Goal: Task Accomplishment & Management: Complete application form

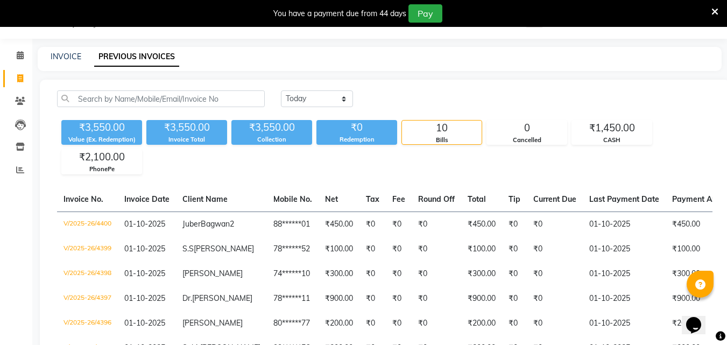
click at [68, 61] on div "INVOICE" at bounding box center [66, 56] width 31 height 11
click at [59, 58] on link "INVOICE" at bounding box center [66, 57] width 31 height 10
select select "service"
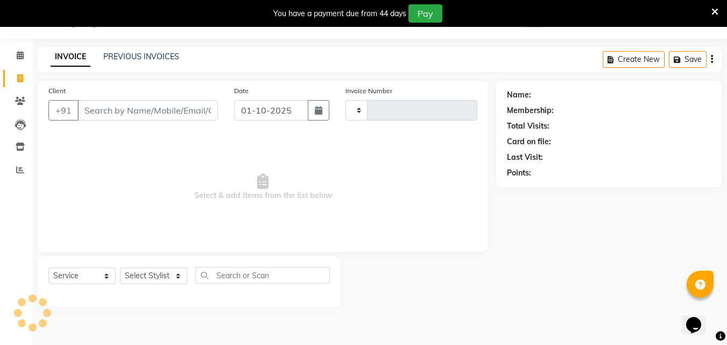
type input "4401"
select select "6595"
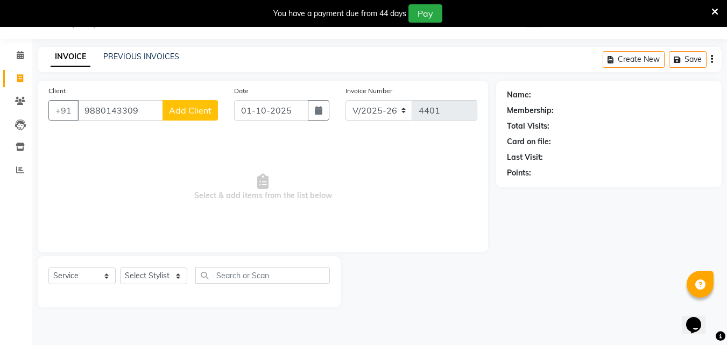
type input "9880143309"
click at [187, 114] on span "Add Client" at bounding box center [190, 110] width 42 height 11
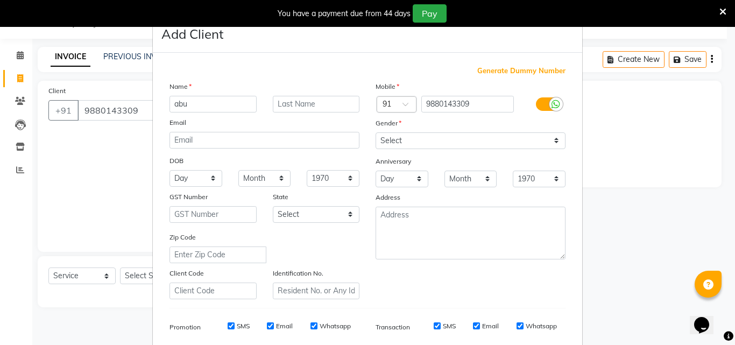
type input "abu"
click at [381, 138] on select "Select [DEMOGRAPHIC_DATA] [DEMOGRAPHIC_DATA] Other Prefer Not To Say" at bounding box center [471, 140] width 190 height 17
select select "[DEMOGRAPHIC_DATA]"
click at [376, 132] on select "Select [DEMOGRAPHIC_DATA] [DEMOGRAPHIC_DATA] Other Prefer Not To Say" at bounding box center [471, 140] width 190 height 17
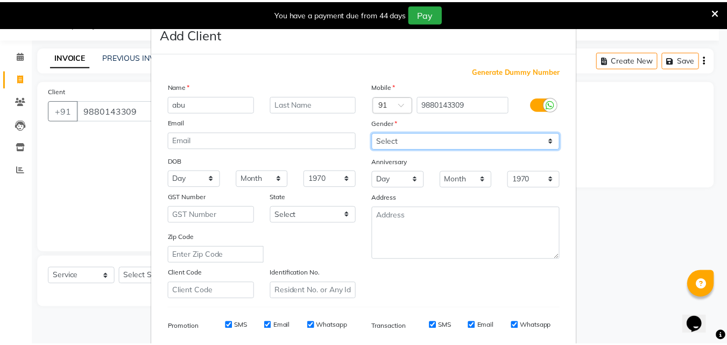
scroll to position [152, 0]
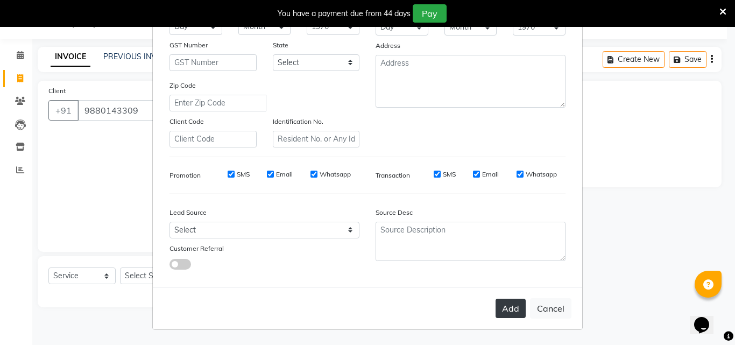
click at [510, 311] on button "Add" at bounding box center [510, 308] width 30 height 19
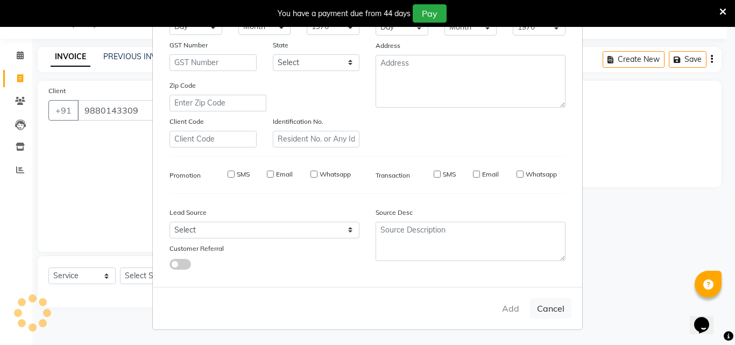
type input "98******09"
select select
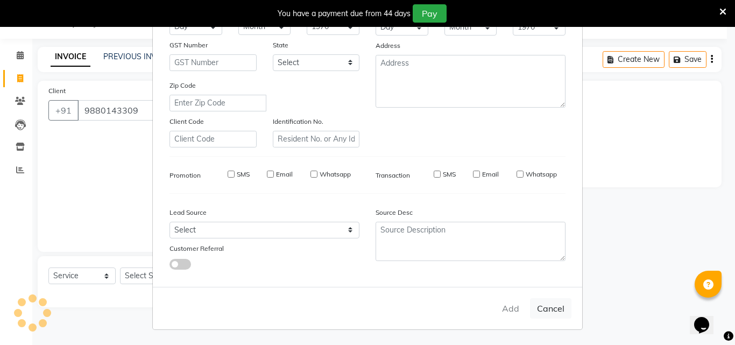
select select
checkbox input "false"
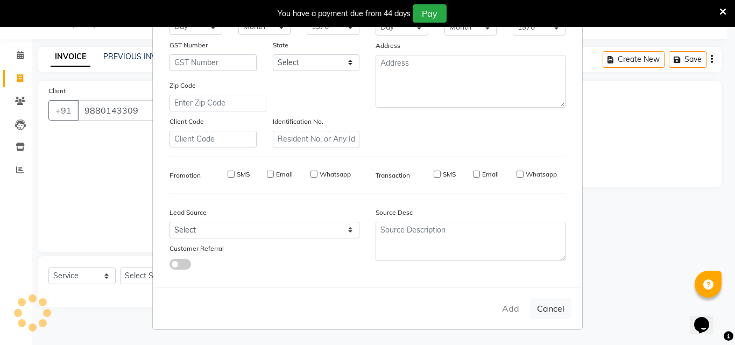
checkbox input "false"
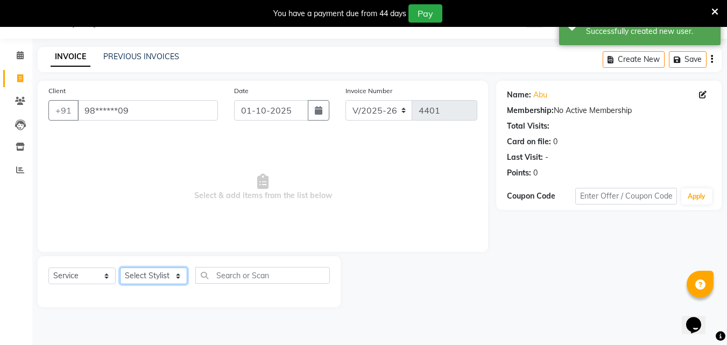
click at [171, 280] on select "Select Stylist Addiction Salon ANJALI BANSIKA [PERSON_NAME] [PERSON_NAME] [PERS…" at bounding box center [153, 275] width 67 height 17
select select "61697"
click at [120, 267] on select "Select Stylist Addiction Salon ANJALI BANSIKA [PERSON_NAME] [PERSON_NAME] [PERS…" at bounding box center [153, 275] width 67 height 17
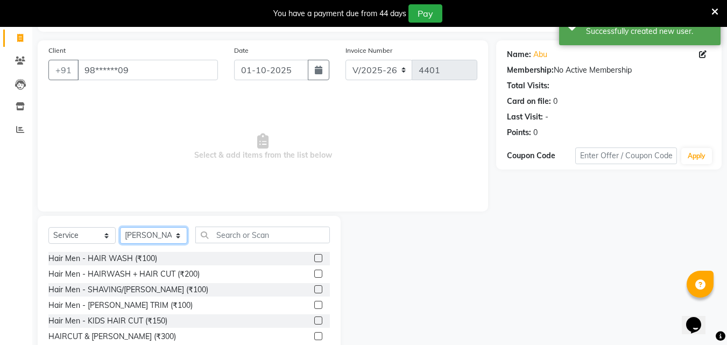
scroll to position [113, 0]
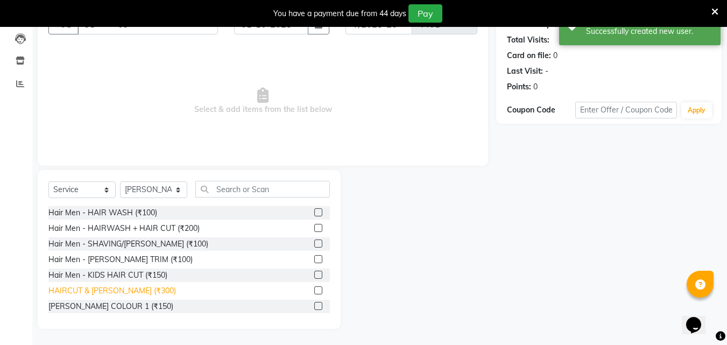
click at [138, 288] on div "HAIRCUT & [PERSON_NAME] (₹300)" at bounding box center [111, 290] width 127 height 11
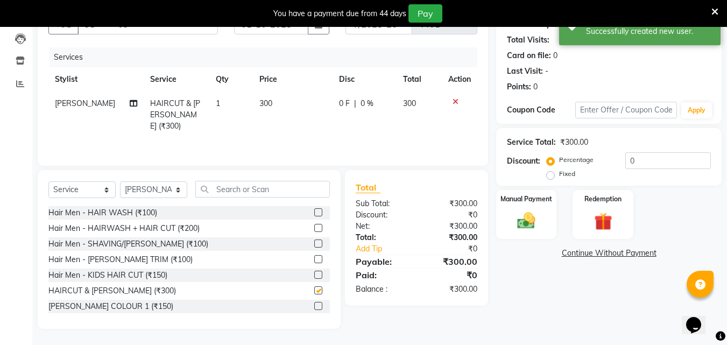
checkbox input "false"
click at [515, 216] on img at bounding box center [526, 221] width 30 height 22
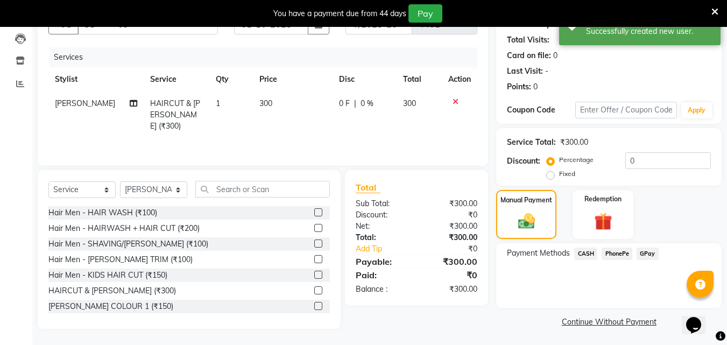
click at [604, 244] on div "Payment Methods CASH PhonePe GPay" at bounding box center [608, 275] width 225 height 65
click at [607, 253] on span "PhonePe" at bounding box center [616, 253] width 31 height 12
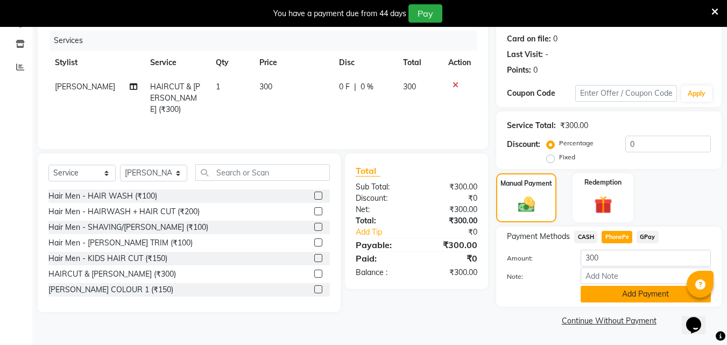
click at [607, 291] on button "Add Payment" at bounding box center [645, 294] width 130 height 17
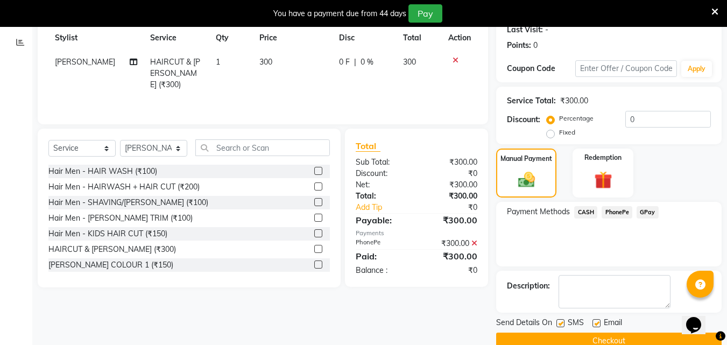
scroll to position [175, 0]
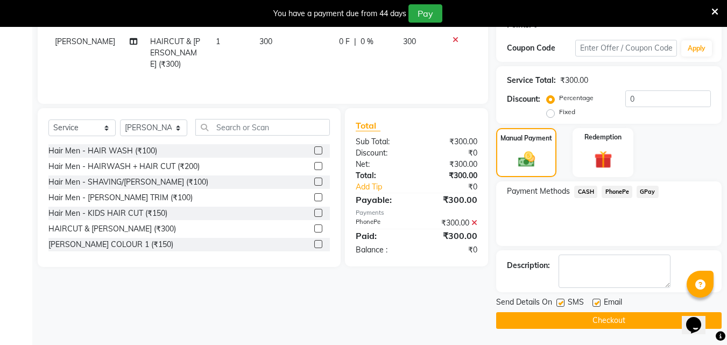
click at [615, 314] on button "Checkout" at bounding box center [608, 320] width 225 height 17
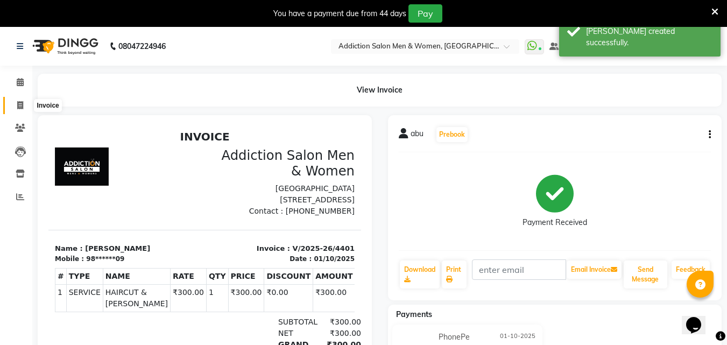
click at [13, 107] on span at bounding box center [20, 106] width 19 height 12
select select "service"
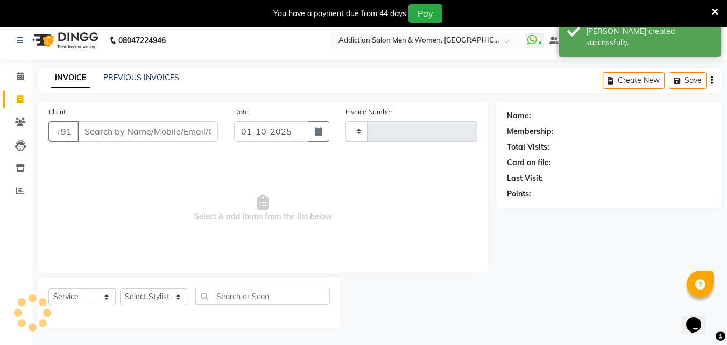
type input "4402"
select select "6595"
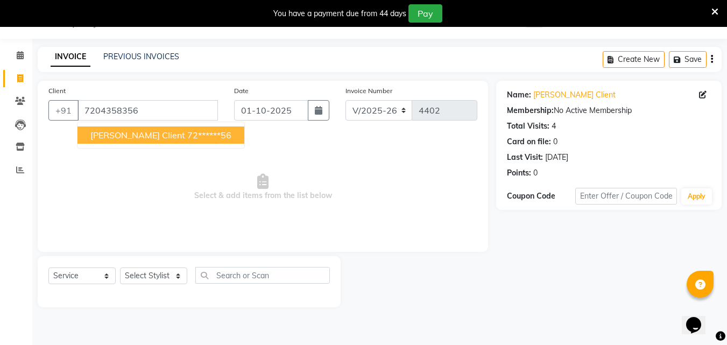
click at [102, 134] on span "[PERSON_NAME] Client" at bounding box center [137, 135] width 95 height 11
type input "72******56"
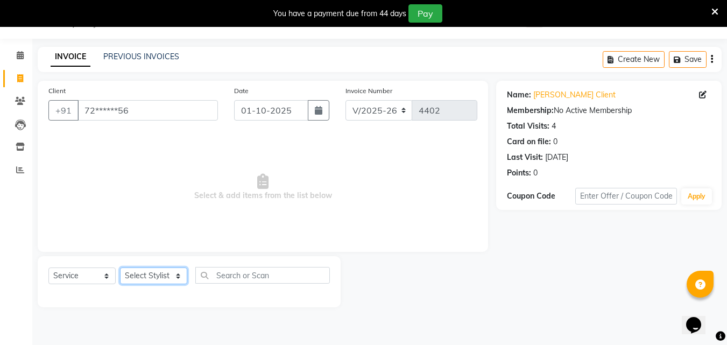
click at [147, 272] on select "Select Stylist Addiction Salon ANJALI BANSIKA [PERSON_NAME] [PERSON_NAME] [PERS…" at bounding box center [153, 275] width 67 height 17
select select "67107"
click at [120, 267] on select "Select Stylist Addiction Salon ANJALI BANSIKA [PERSON_NAME] [PERSON_NAME] [PERS…" at bounding box center [153, 275] width 67 height 17
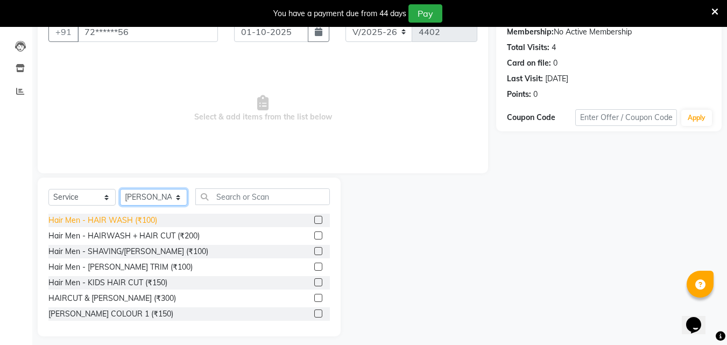
scroll to position [113, 0]
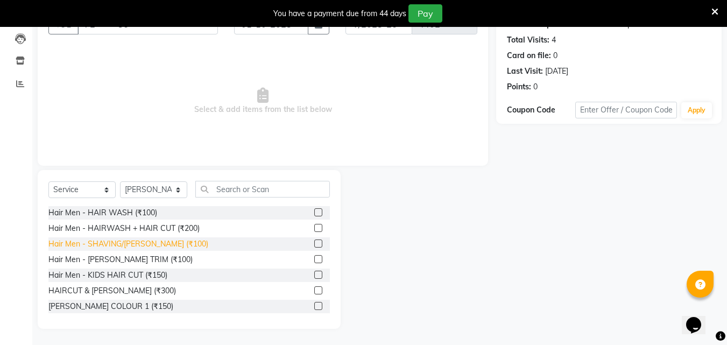
click at [118, 247] on div "Hair Men - SHAVING/[PERSON_NAME] (₹100)" at bounding box center [128, 243] width 160 height 11
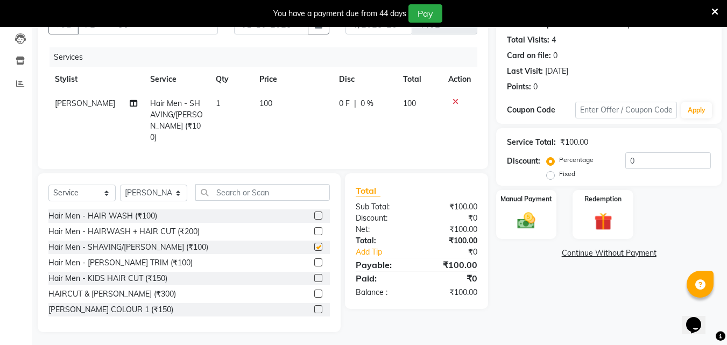
checkbox input "false"
click at [506, 215] on div "Manual Payment" at bounding box center [526, 214] width 63 height 51
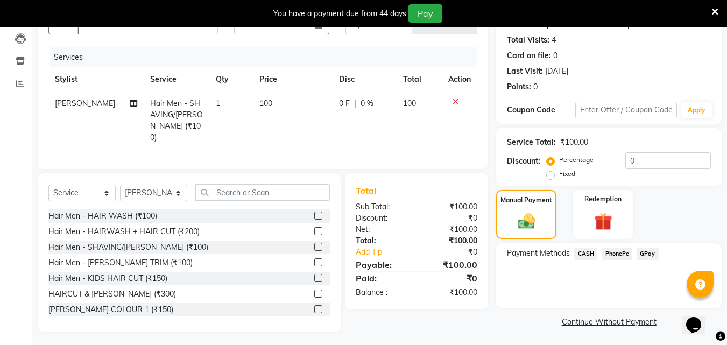
click at [581, 251] on span "CASH" at bounding box center [585, 253] width 23 height 12
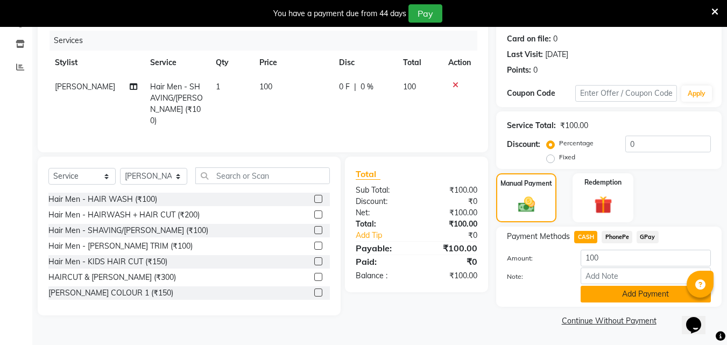
click at [597, 296] on button "Add Payment" at bounding box center [645, 294] width 130 height 17
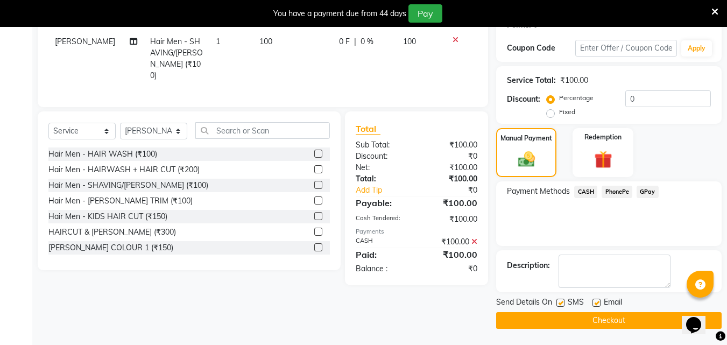
click at [598, 322] on button "Checkout" at bounding box center [608, 320] width 225 height 17
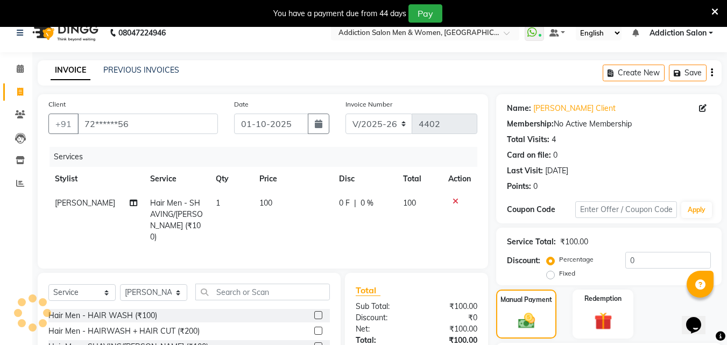
scroll to position [6, 0]
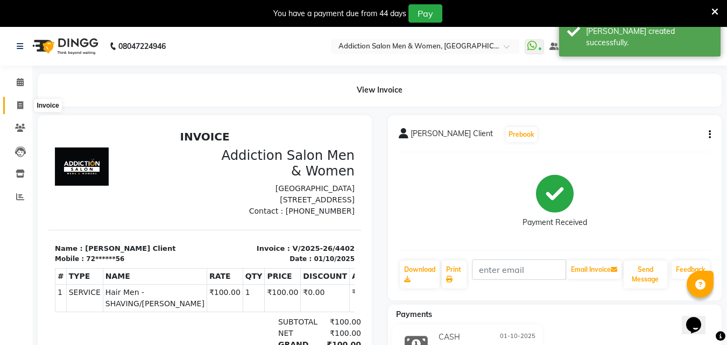
click at [18, 106] on icon at bounding box center [20, 105] width 6 height 8
select select "6595"
select select "service"
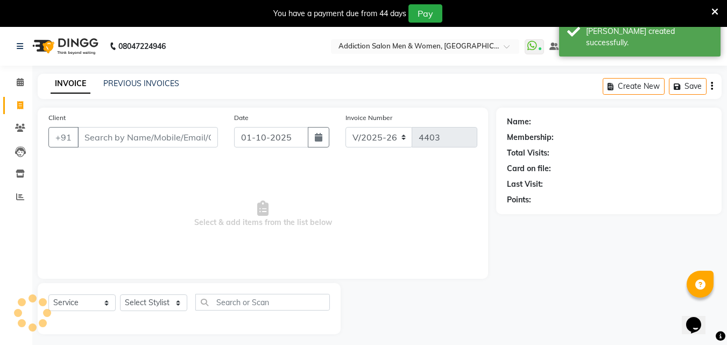
scroll to position [27, 0]
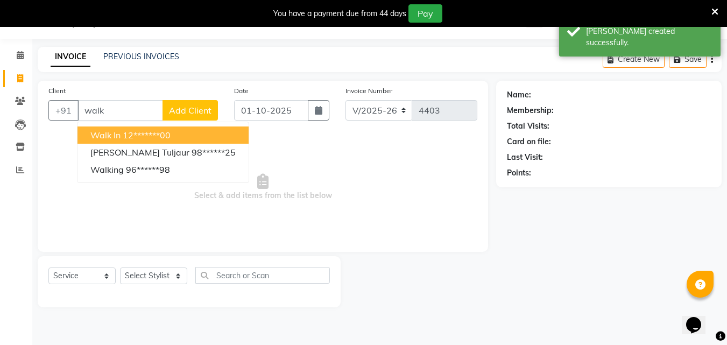
click at [118, 139] on span "Walk In" at bounding box center [105, 135] width 30 height 11
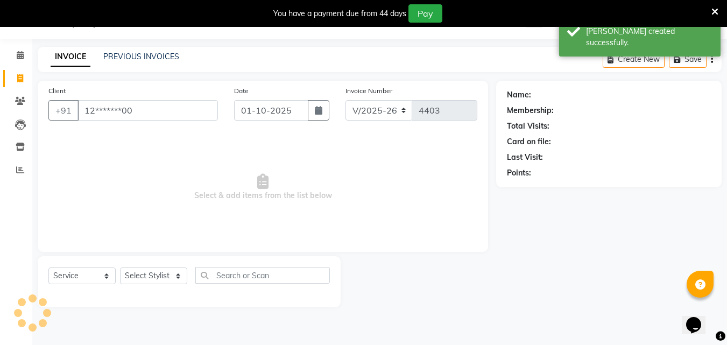
type input "12*******00"
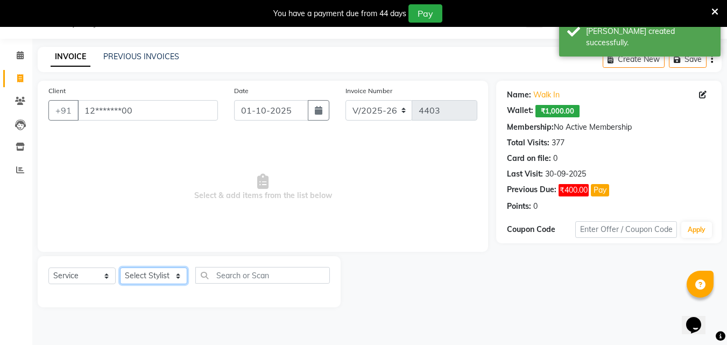
click at [154, 270] on select "Select Stylist Addiction Salon ANJALI BANSIKA [PERSON_NAME] [PERSON_NAME] [PERS…" at bounding box center [153, 275] width 67 height 17
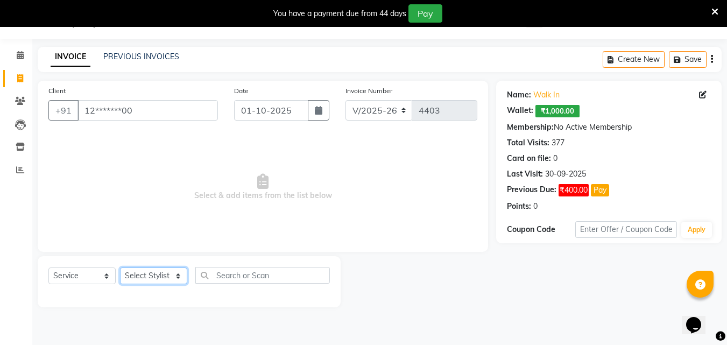
select select "50850"
click at [120, 267] on select "Select Stylist Addiction Salon ANJALI BANSIKA [PERSON_NAME] [PERSON_NAME] [PERS…" at bounding box center [153, 275] width 67 height 17
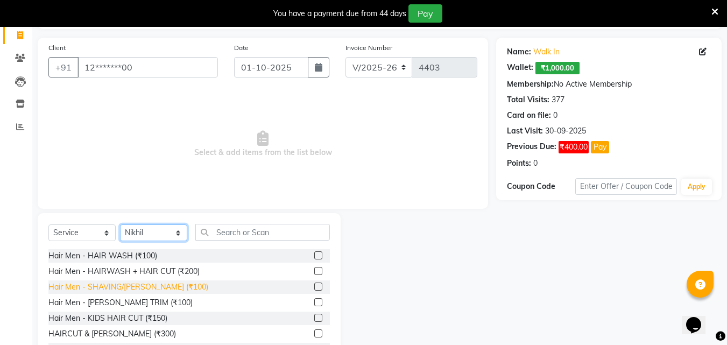
scroll to position [113, 0]
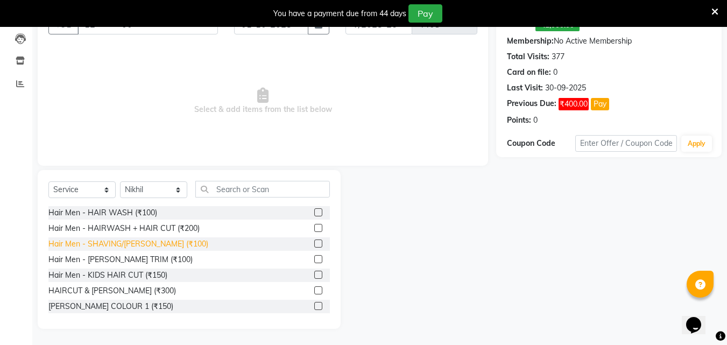
click at [139, 245] on div "Hair Men - SHAVING/[PERSON_NAME] (₹100)" at bounding box center [128, 243] width 160 height 11
checkbox input "false"
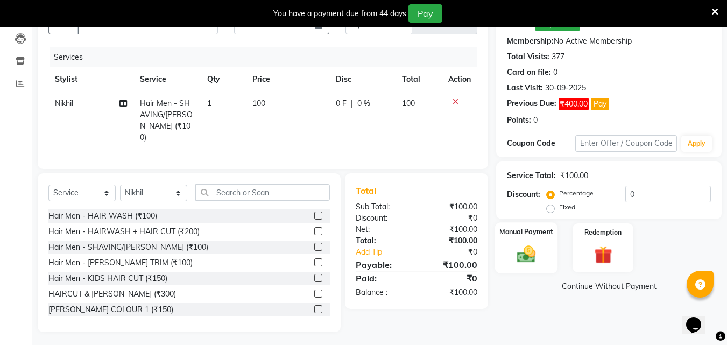
click at [521, 247] on img at bounding box center [526, 254] width 30 height 22
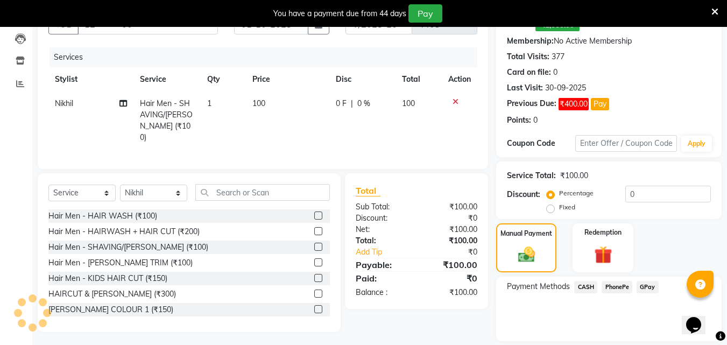
click at [584, 289] on span "CASH" at bounding box center [585, 287] width 23 height 12
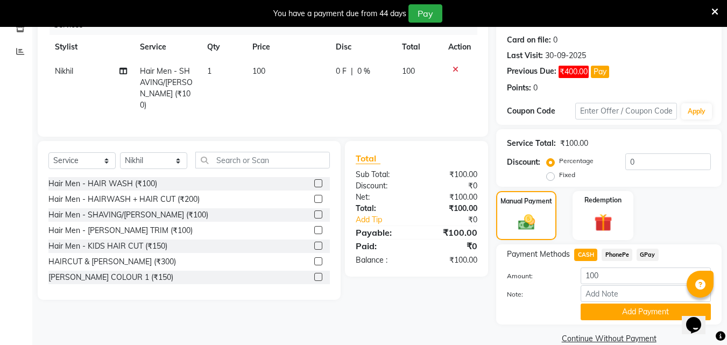
scroll to position [163, 0]
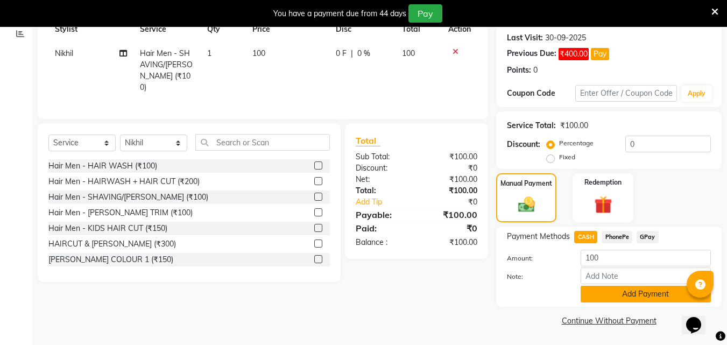
click at [601, 297] on button "Add Payment" at bounding box center [645, 294] width 130 height 17
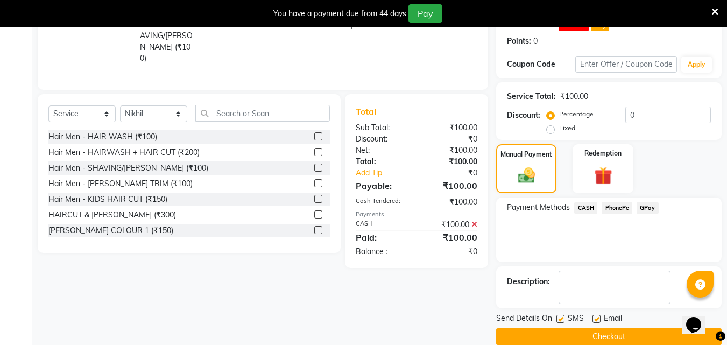
scroll to position [208, 0]
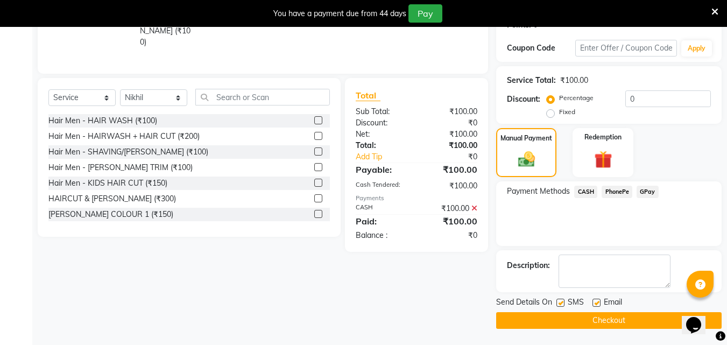
click at [597, 313] on button "Checkout" at bounding box center [608, 320] width 225 height 17
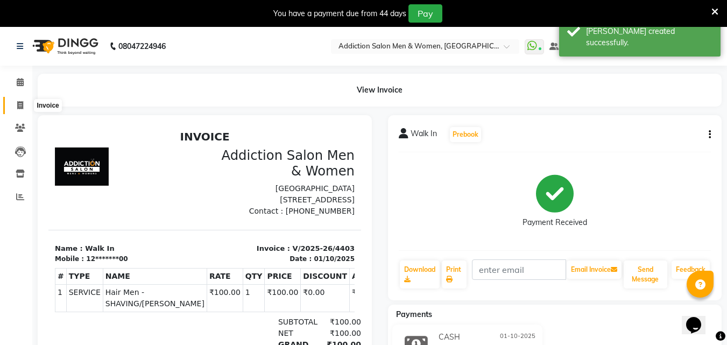
drag, startPoint x: 19, startPoint y: 100, endPoint x: 28, endPoint y: 157, distance: 57.1
click at [19, 101] on span at bounding box center [20, 106] width 19 height 12
select select "service"
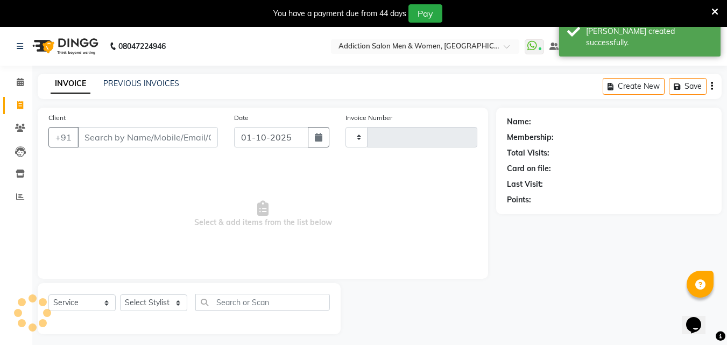
scroll to position [27, 0]
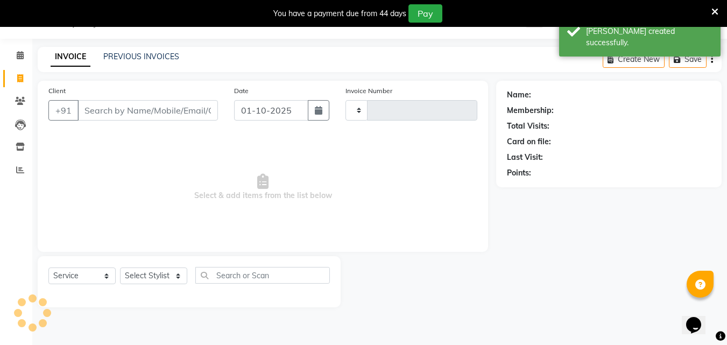
type input "4404"
select select "6595"
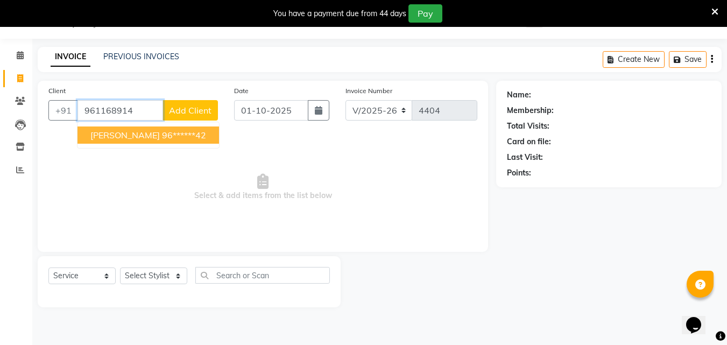
click at [162, 137] on ngb-highlight "96******42" at bounding box center [184, 135] width 44 height 11
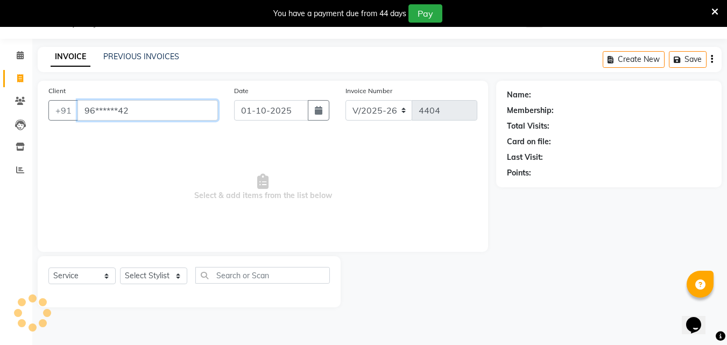
type input "96******42"
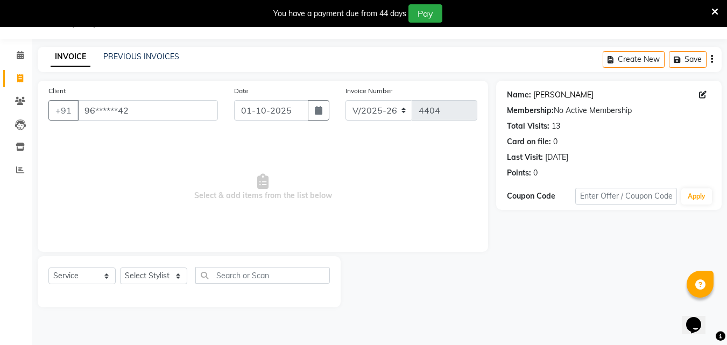
click at [578, 97] on link "[PERSON_NAME]" at bounding box center [563, 94] width 60 height 11
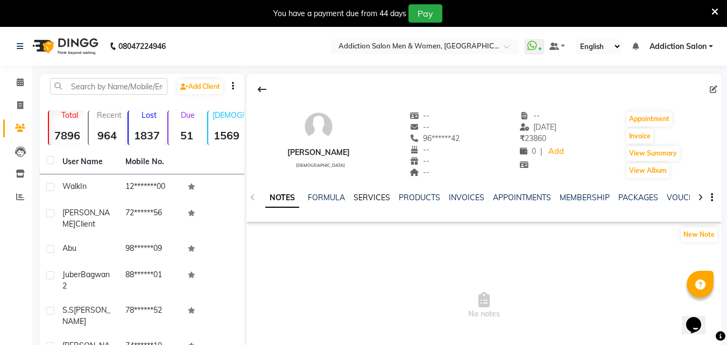
click at [373, 195] on link "SERVICES" at bounding box center [371, 198] width 37 height 10
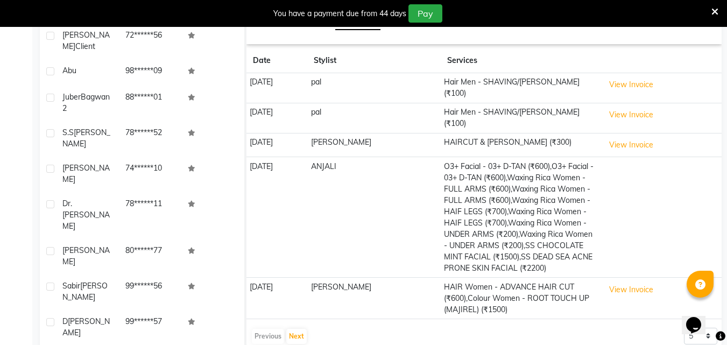
scroll to position [186, 0]
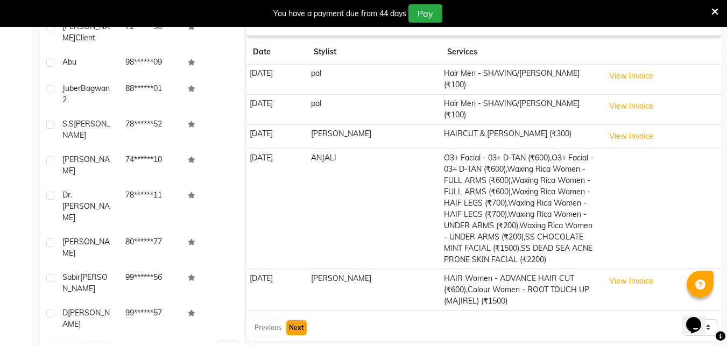
click at [296, 320] on button "Next" at bounding box center [296, 327] width 20 height 15
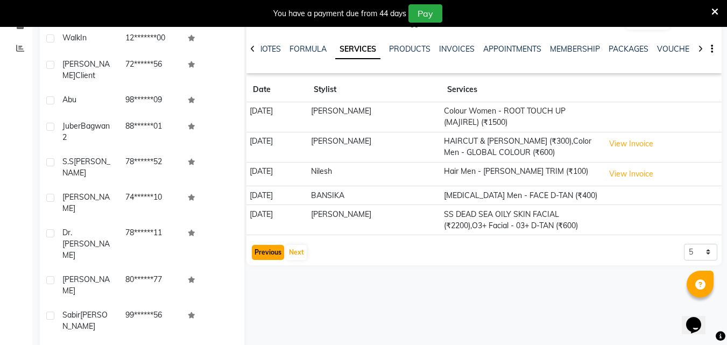
click at [263, 251] on button "Previous" at bounding box center [268, 252] width 32 height 15
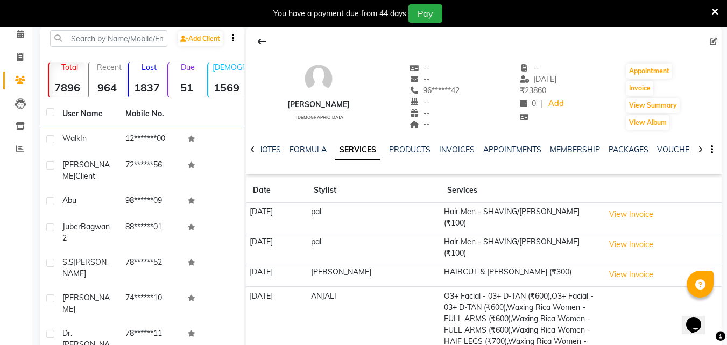
scroll to position [0, 0]
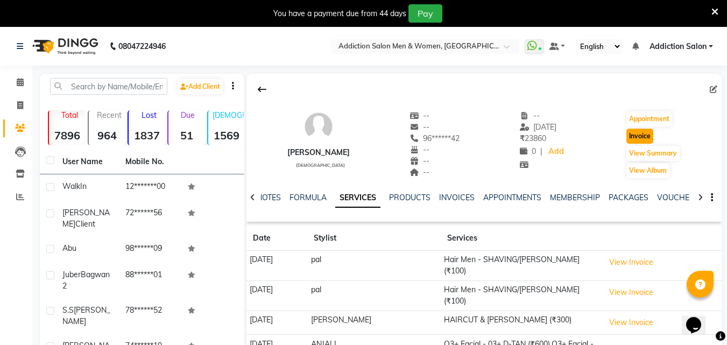
click at [643, 139] on button "Invoice" at bounding box center [639, 136] width 27 height 15
select select "service"
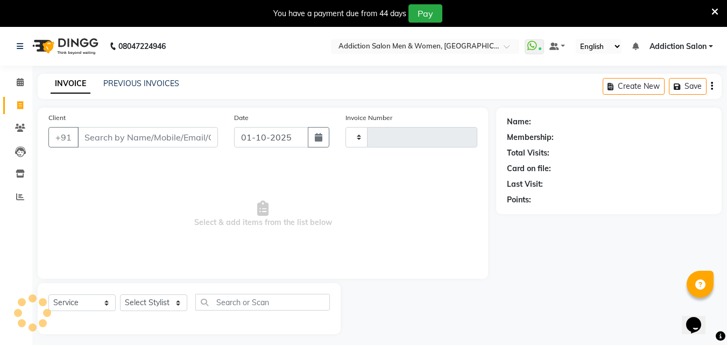
scroll to position [27, 0]
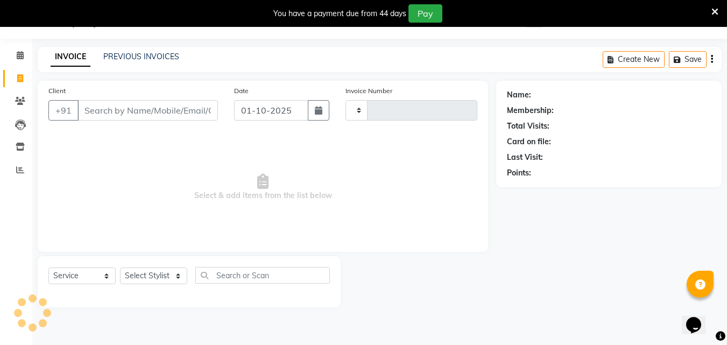
type input "4404"
select select "6595"
type input "96******42"
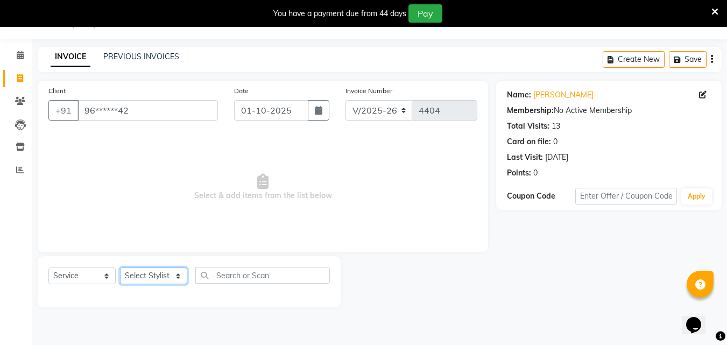
click at [138, 279] on select "Select Stylist Addiction Salon ANJALI BANSIKA [PERSON_NAME] [PERSON_NAME] [PERS…" at bounding box center [153, 275] width 67 height 17
select select "86847"
click at [120, 267] on select "Select Stylist Addiction Salon ANJALI BANSIKA [PERSON_NAME] [PERSON_NAME] [PERS…" at bounding box center [153, 275] width 67 height 17
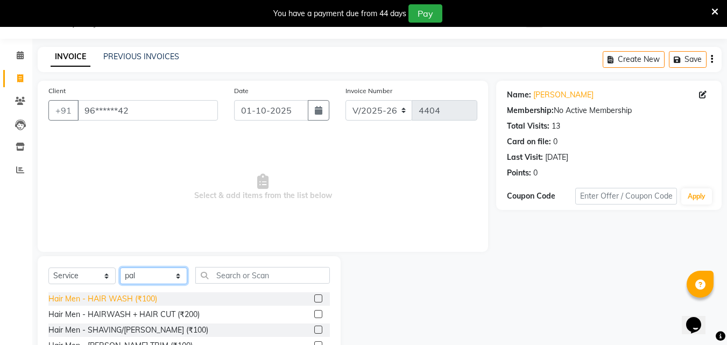
scroll to position [54, 0]
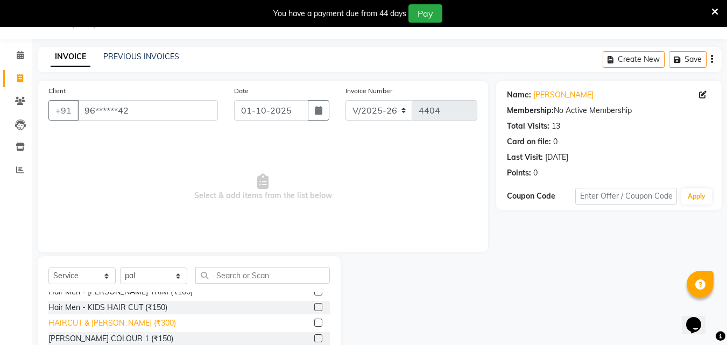
click at [115, 323] on div "HAIRCUT & [PERSON_NAME] (₹300)" at bounding box center [111, 322] width 127 height 11
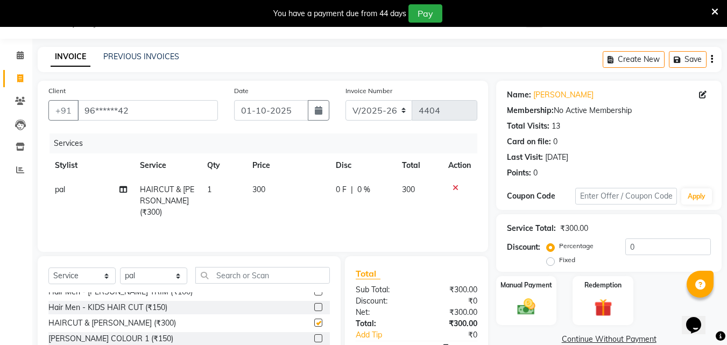
checkbox input "false"
click at [149, 272] on select "Select Stylist Addiction Salon ANJALI BANSIKA [PERSON_NAME] [PERSON_NAME] [PERS…" at bounding box center [153, 275] width 67 height 17
select select "51007"
click at [120, 267] on select "Select Stylist Addiction Salon ANJALI BANSIKA [PERSON_NAME] [PERSON_NAME] [PERS…" at bounding box center [153, 275] width 67 height 17
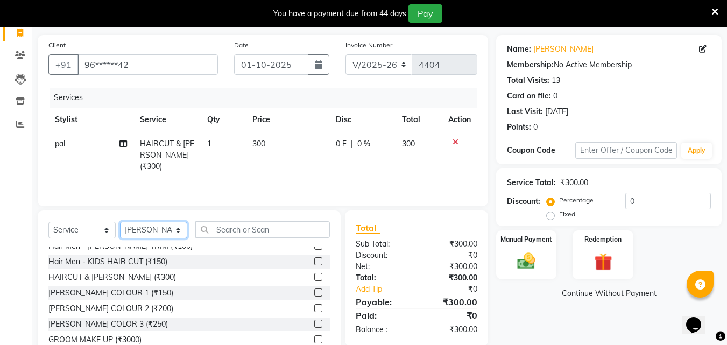
scroll to position [113, 0]
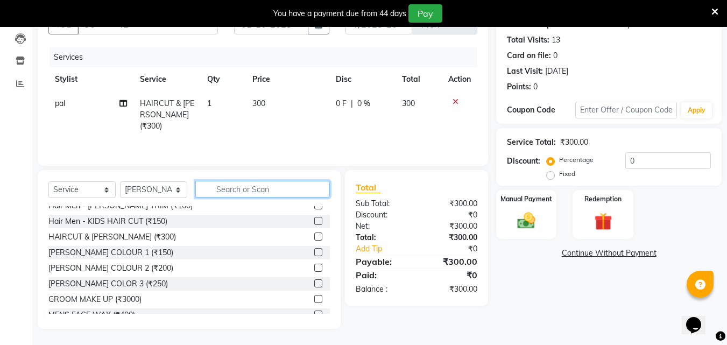
drag, startPoint x: 236, startPoint y: 182, endPoint x: 236, endPoint y: 189, distance: 6.5
click at [236, 183] on input "text" at bounding box center [262, 189] width 134 height 17
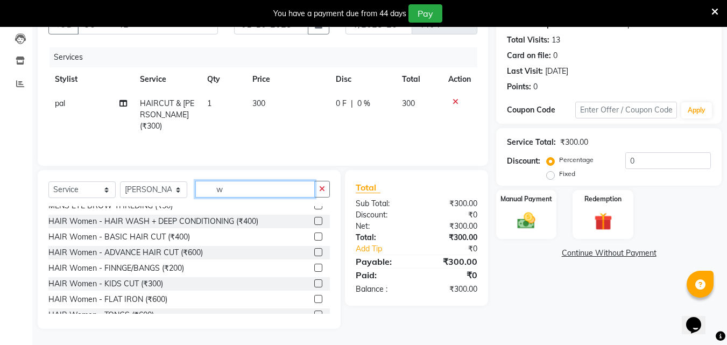
scroll to position [0, 0]
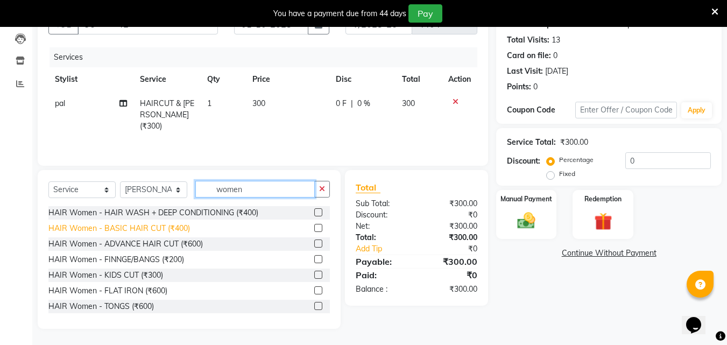
type input "women"
click at [172, 230] on div "HAIR Women - BASIC HAIR CUT (₹400)" at bounding box center [118, 228] width 141 height 11
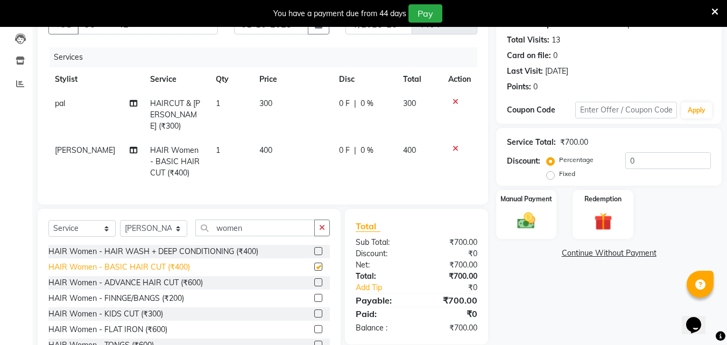
checkbox input "false"
click at [172, 230] on select "Select Stylist Addiction Salon ANJALI BANSIKA [PERSON_NAME] [PERSON_NAME] [PERS…" at bounding box center [153, 228] width 67 height 17
select select "51001"
click at [120, 220] on select "Select Stylist Addiction Salon ANJALI BANSIKA [PERSON_NAME] [PERSON_NAME] [PERS…" at bounding box center [153, 228] width 67 height 17
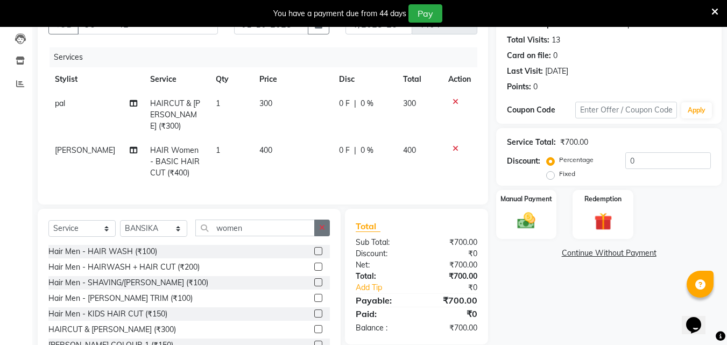
click at [323, 226] on icon "button" at bounding box center [322, 228] width 6 height 8
type input "0"
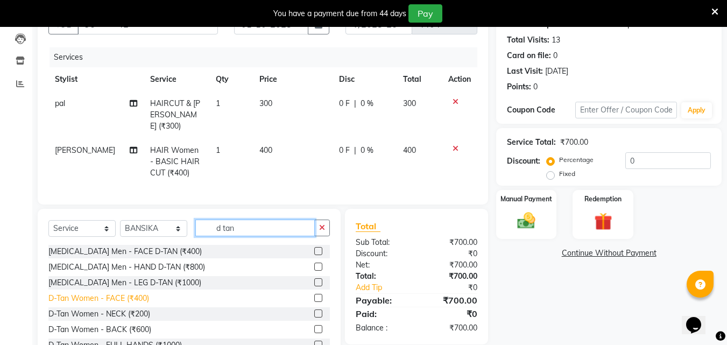
type input "d tan"
click at [118, 293] on div "D-Tan Women - FACE (₹400)" at bounding box center [98, 298] width 101 height 11
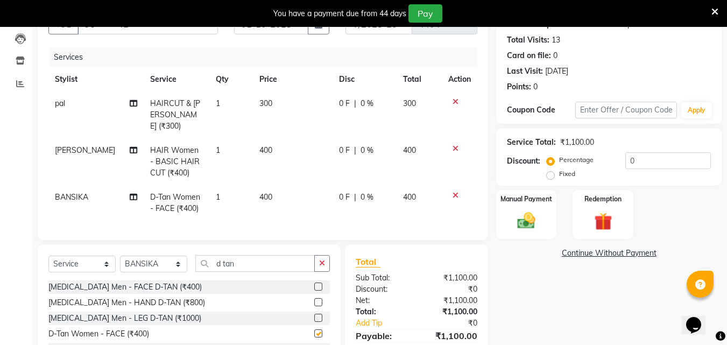
checkbox input "false"
click at [324, 264] on button "button" at bounding box center [322, 263] width 16 height 17
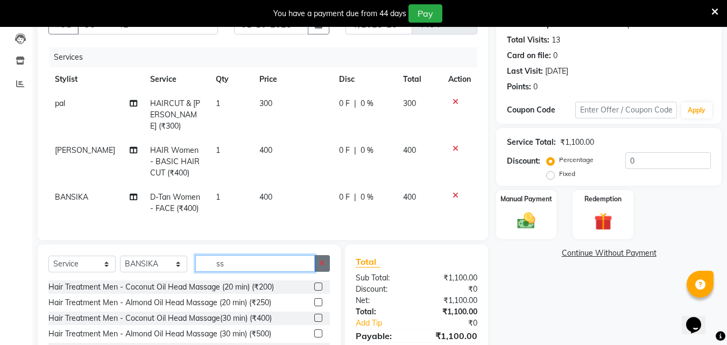
type input "s"
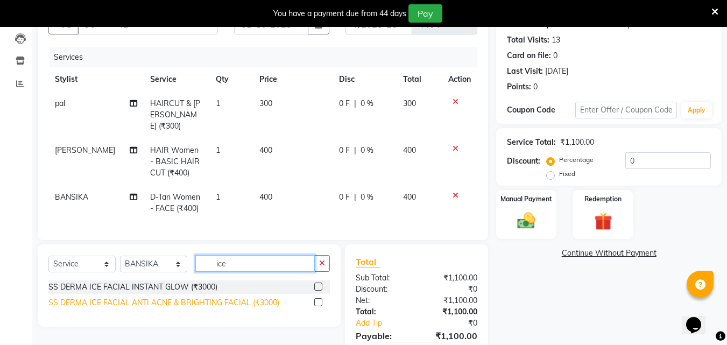
type input "ice"
click at [237, 301] on div "SS DERMA ICE FACIAL ANTI ACNE & BRIGHTING FACIAL (₹3000)" at bounding box center [163, 302] width 231 height 11
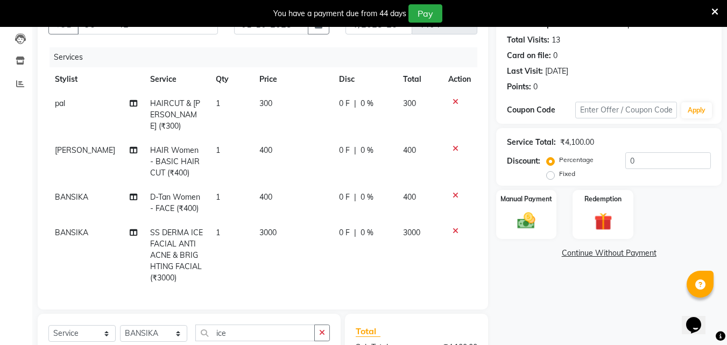
checkbox input "false"
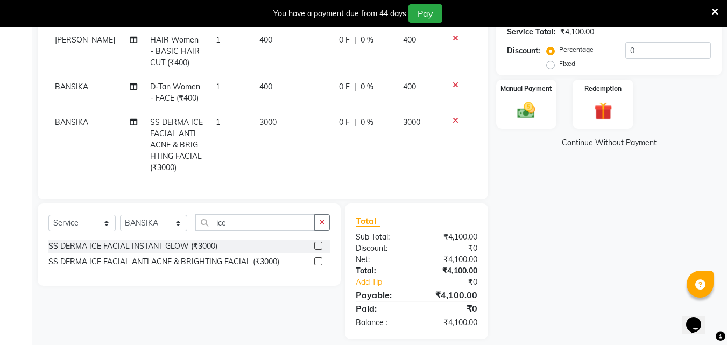
scroll to position [230, 0]
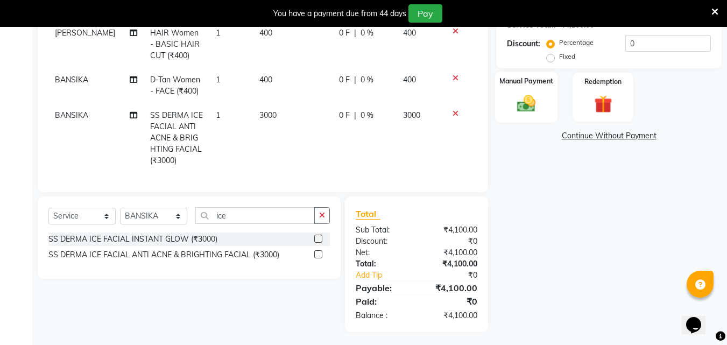
click at [534, 112] on img at bounding box center [526, 104] width 30 height 22
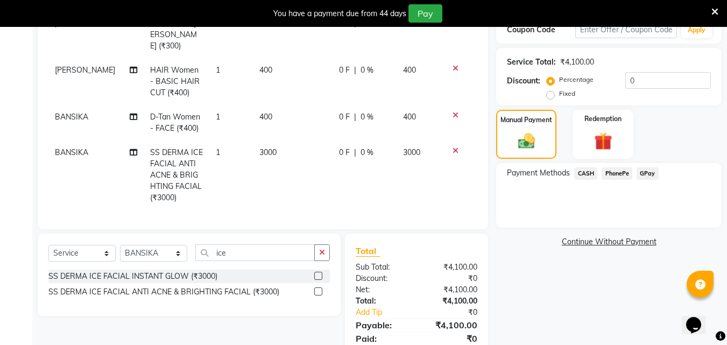
scroll to position [123, 0]
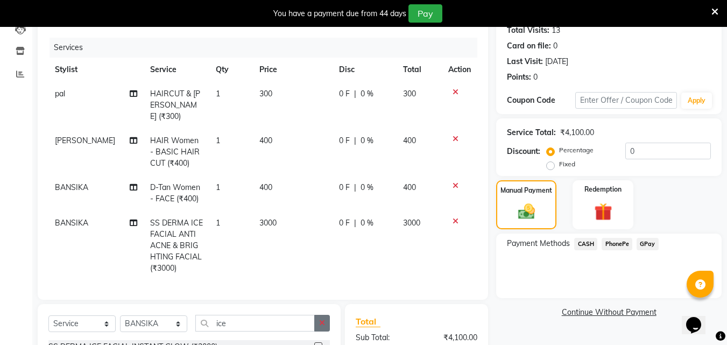
click at [323, 320] on icon "button" at bounding box center [322, 323] width 6 height 8
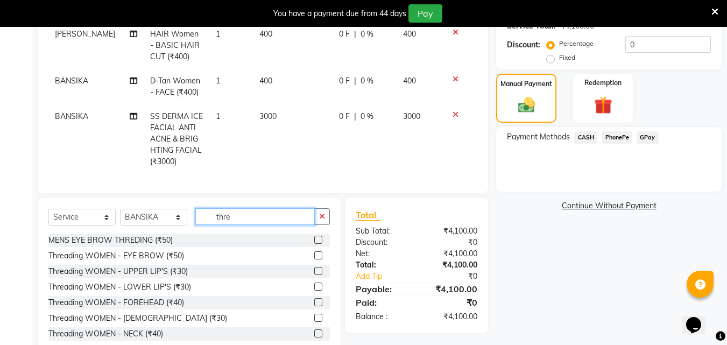
scroll to position [230, 0]
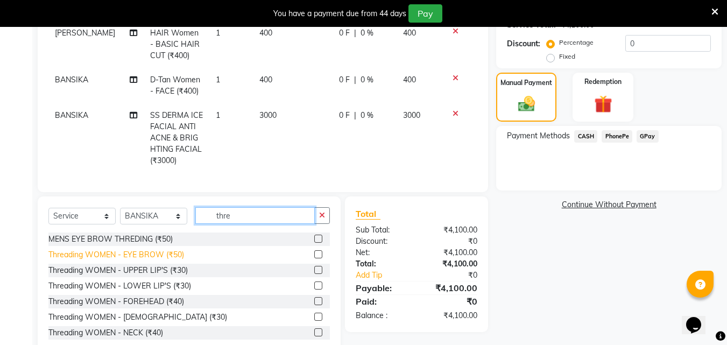
type input "thre"
click at [157, 251] on div "Threading WOMEN - EYE BROW (₹50)" at bounding box center [116, 254] width 136 height 11
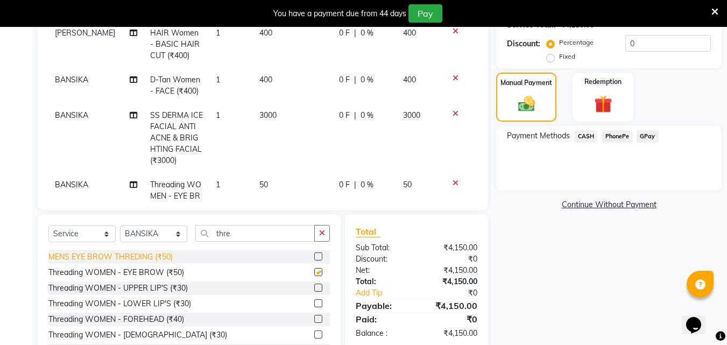
checkbox input "false"
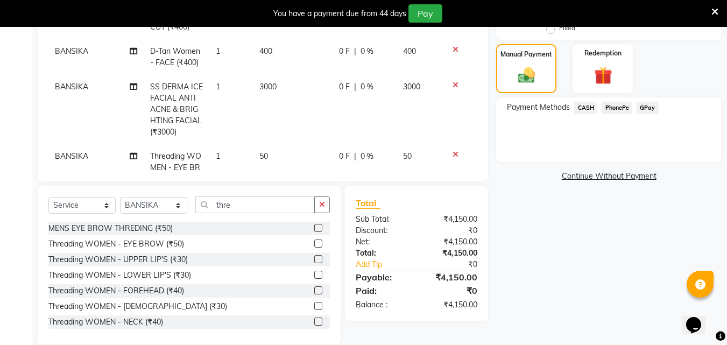
scroll to position [274, 0]
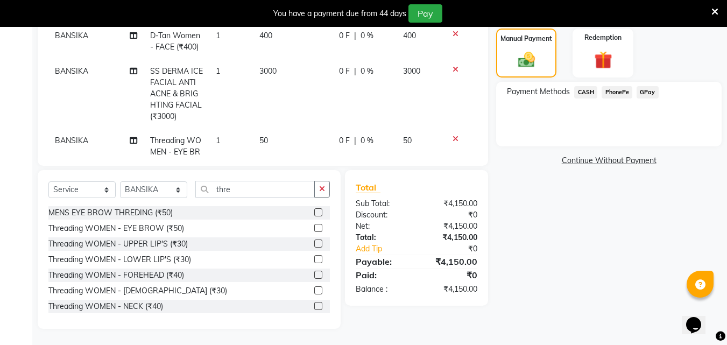
click at [594, 91] on span "CASH" at bounding box center [585, 92] width 23 height 12
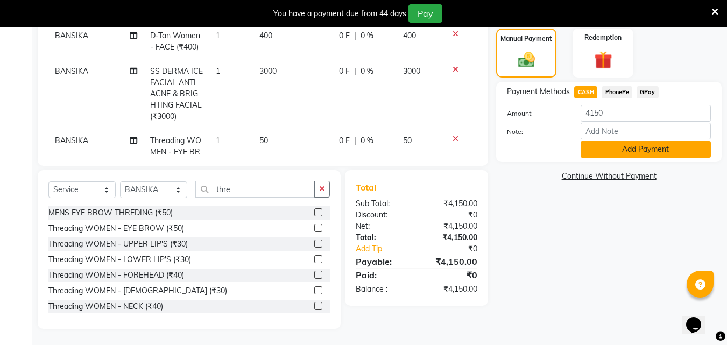
click at [595, 150] on button "Add Payment" at bounding box center [645, 149] width 130 height 17
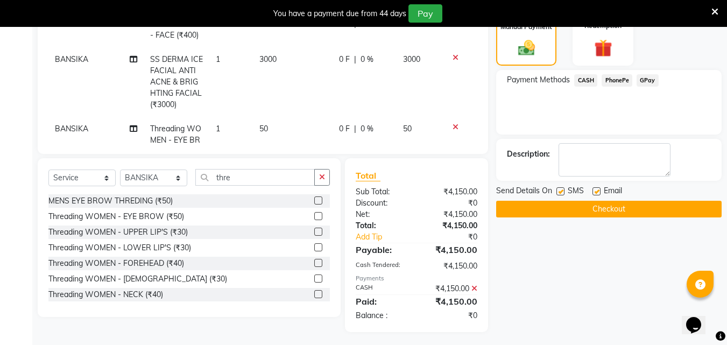
scroll to position [289, 0]
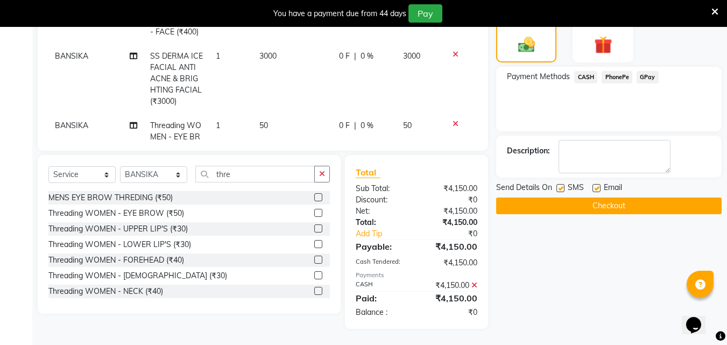
click at [554, 210] on button "Checkout" at bounding box center [608, 205] width 225 height 17
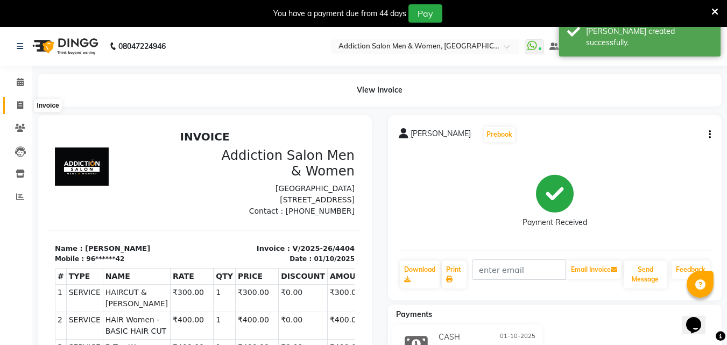
click at [20, 102] on icon at bounding box center [20, 105] width 6 height 8
select select "service"
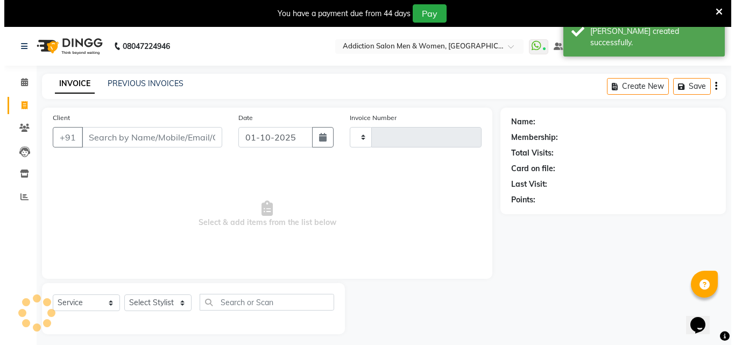
scroll to position [27, 0]
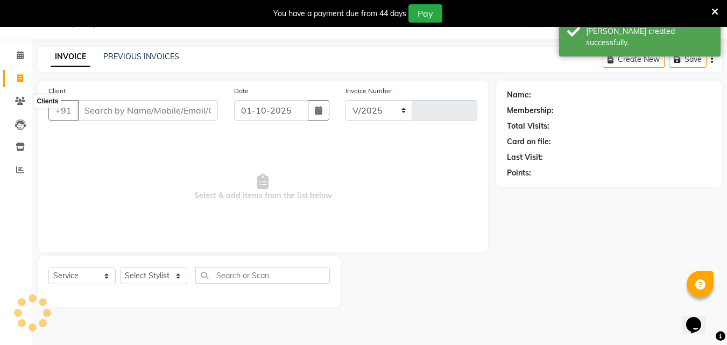
select select "6595"
type input "4405"
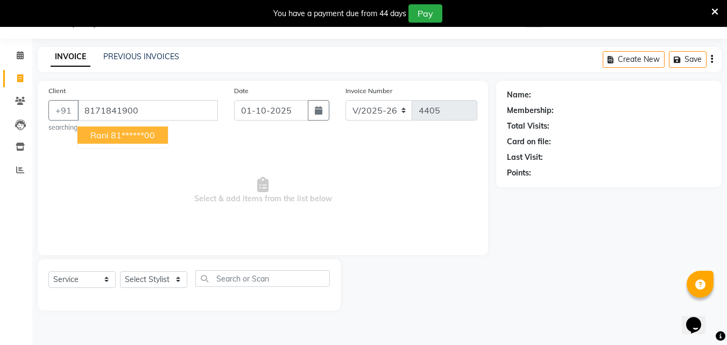
type input "8171841900"
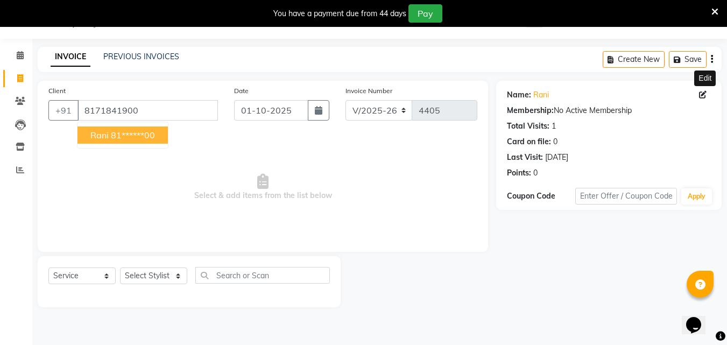
click at [699, 97] on icon at bounding box center [703, 95] width 8 height 8
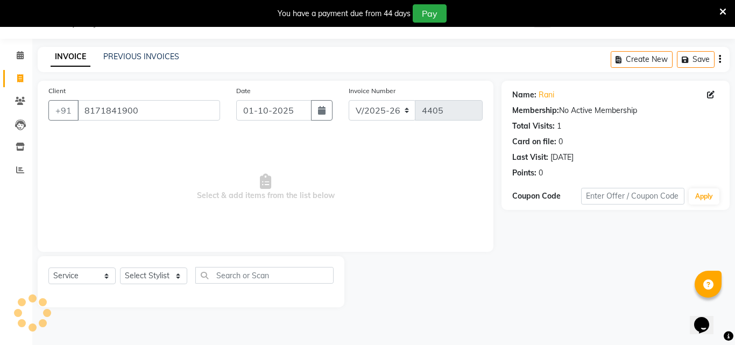
select select "female"
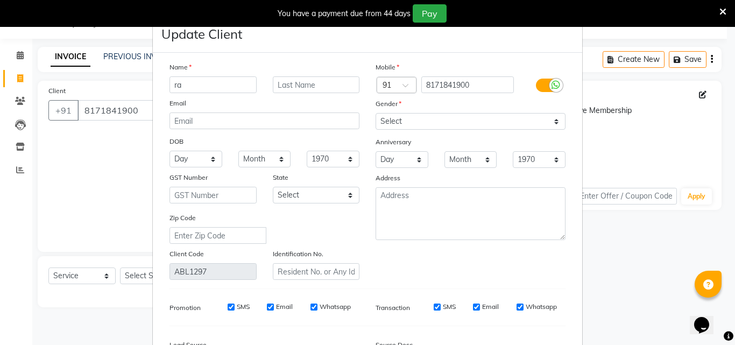
type input "r"
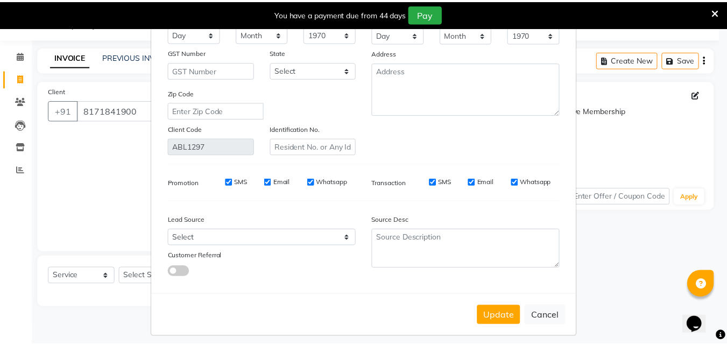
scroll to position [132, 0]
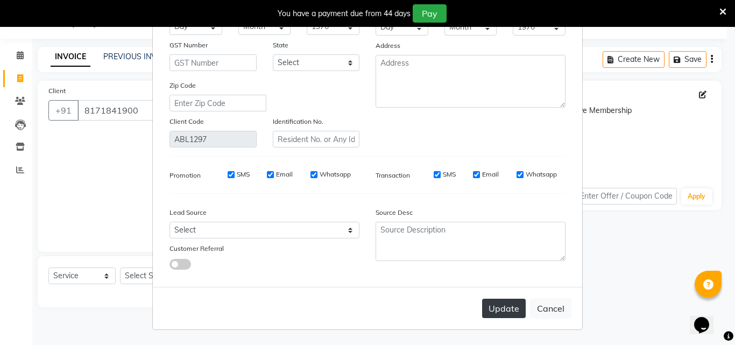
type input "monika"
click at [493, 313] on button "Update" at bounding box center [504, 308] width 44 height 19
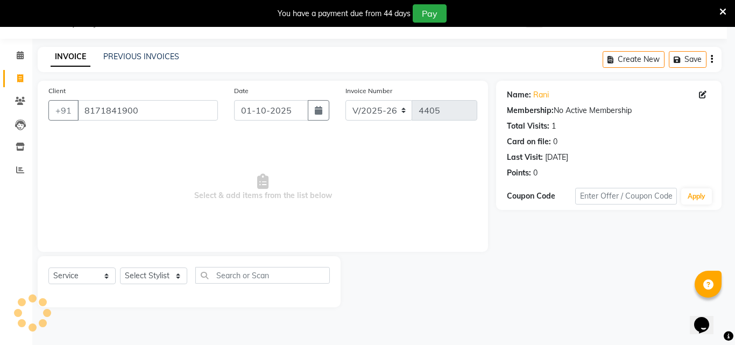
type input "81******00"
select select
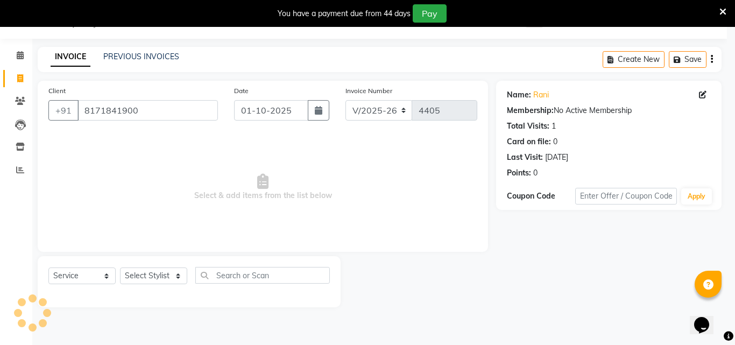
select select
checkbox input "false"
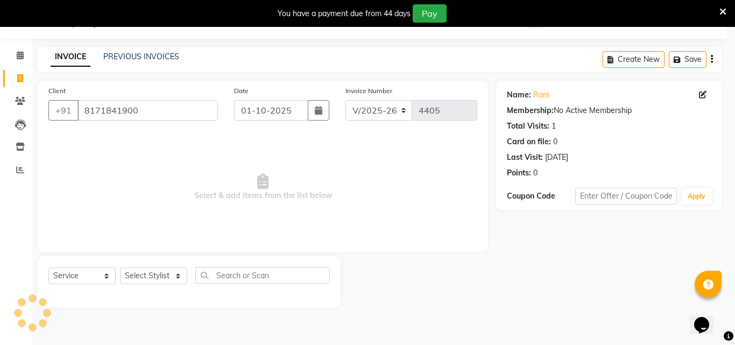
checkbox input "false"
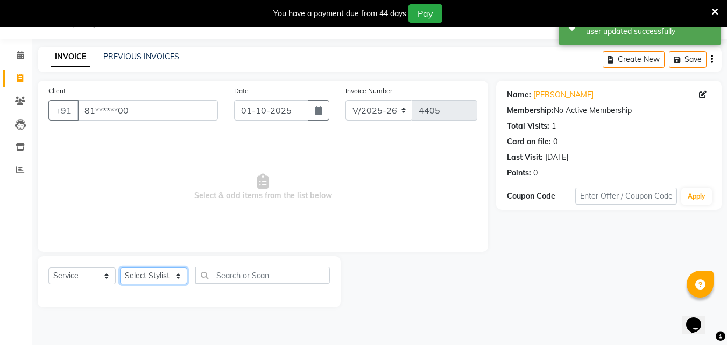
click at [165, 278] on select "Select Stylist Addiction Salon ANJALI BANSIKA [PERSON_NAME] [PERSON_NAME] [PERS…" at bounding box center [153, 275] width 67 height 17
select select "93081"
click at [120, 267] on select "Select Stylist Addiction Salon ANJALI BANSIKA [PERSON_NAME] [PERSON_NAME] [PERS…" at bounding box center [153, 275] width 67 height 17
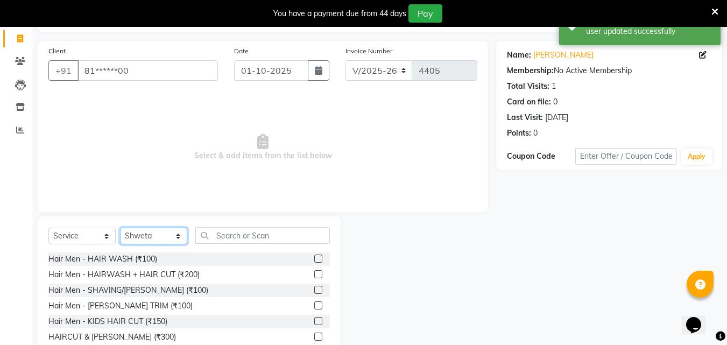
scroll to position [113, 0]
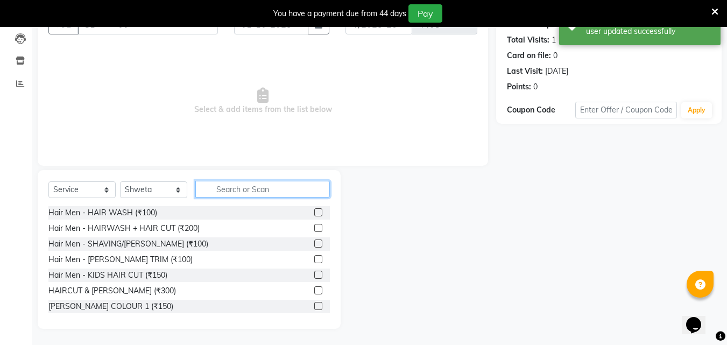
click at [235, 192] on input "text" at bounding box center [262, 189] width 134 height 17
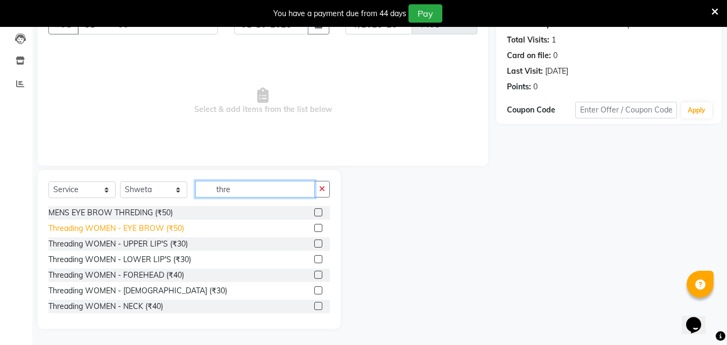
type input "thre"
click at [171, 232] on div "Threading WOMEN - EYE BROW (₹50)" at bounding box center [116, 228] width 136 height 11
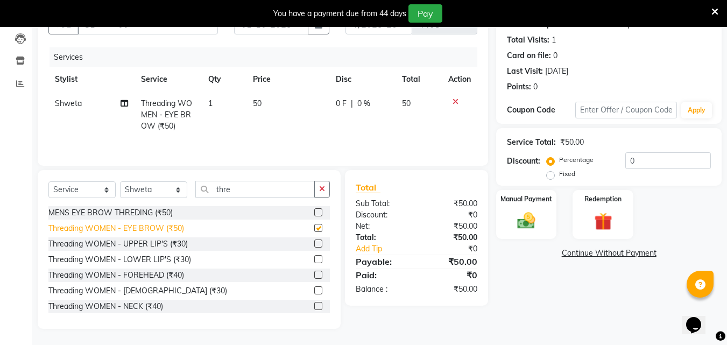
checkbox input "false"
click at [172, 243] on div "Threading WOMEN - UPPER LIP'S (₹30)" at bounding box center [117, 243] width 139 height 11
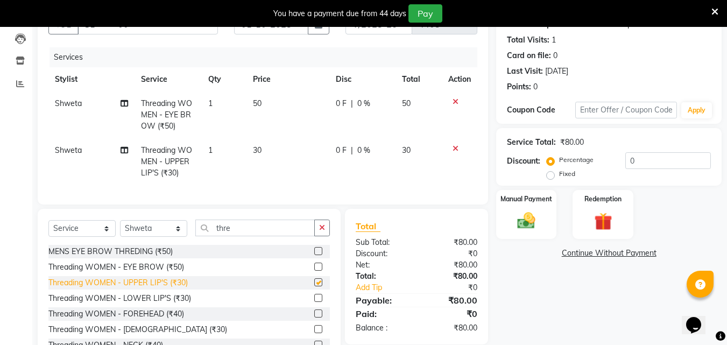
checkbox input "false"
click at [519, 222] on img at bounding box center [526, 221] width 30 height 22
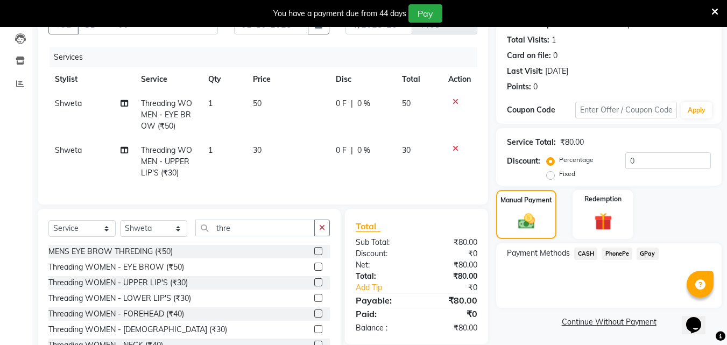
click at [620, 255] on span "PhonePe" at bounding box center [616, 253] width 31 height 12
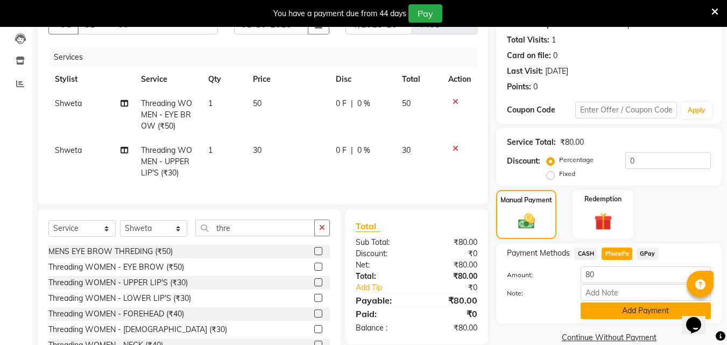
click at [615, 305] on button "Add Payment" at bounding box center [645, 310] width 130 height 17
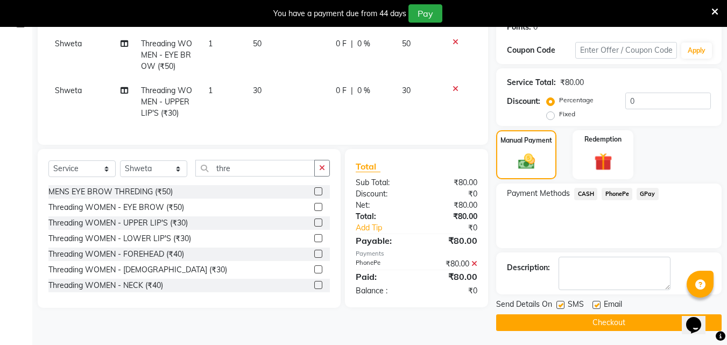
scroll to position [175, 0]
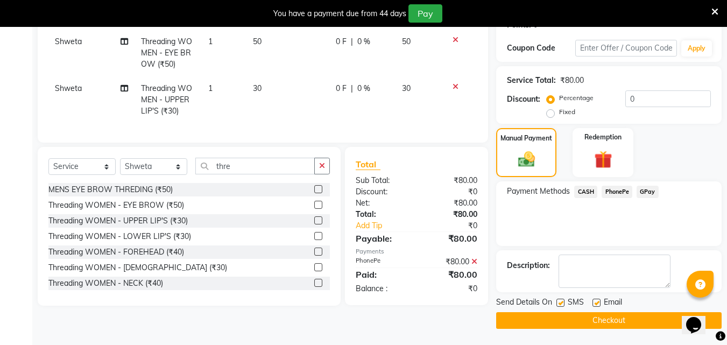
click at [590, 317] on button "Checkout" at bounding box center [608, 320] width 225 height 17
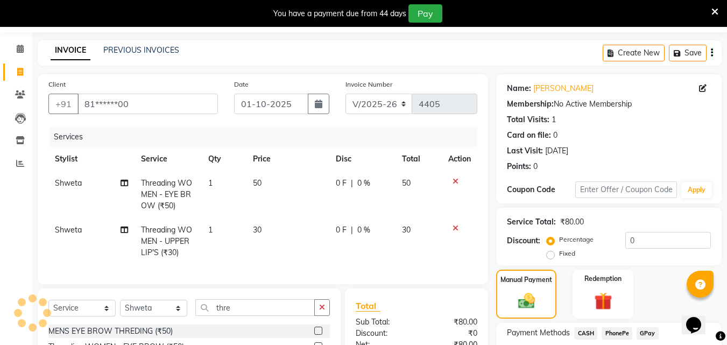
scroll to position [0, 0]
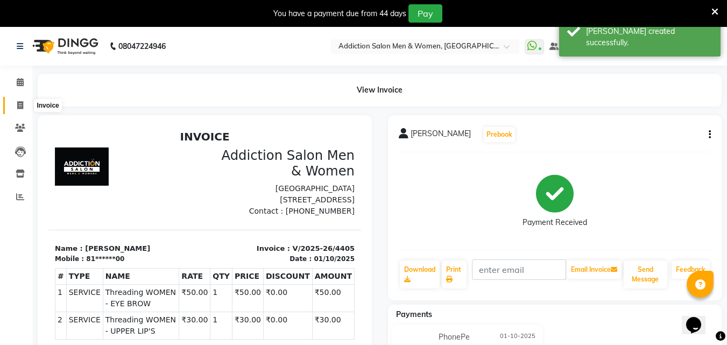
click at [18, 111] on span at bounding box center [20, 106] width 19 height 12
select select "service"
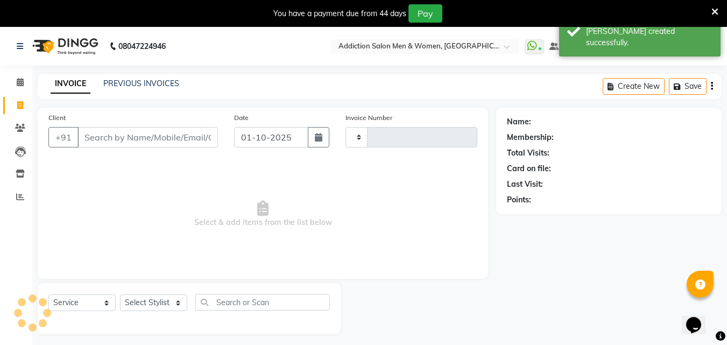
scroll to position [27, 0]
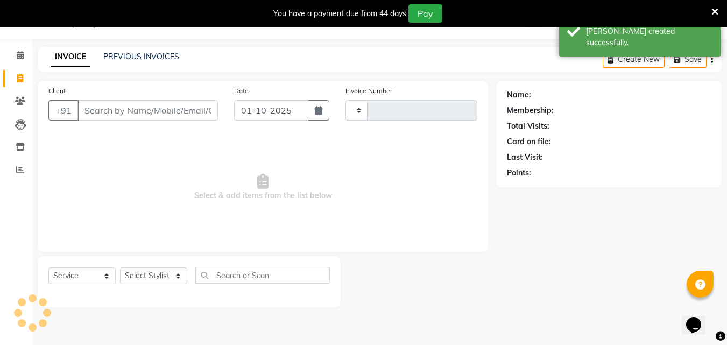
type input "4406"
select select "6595"
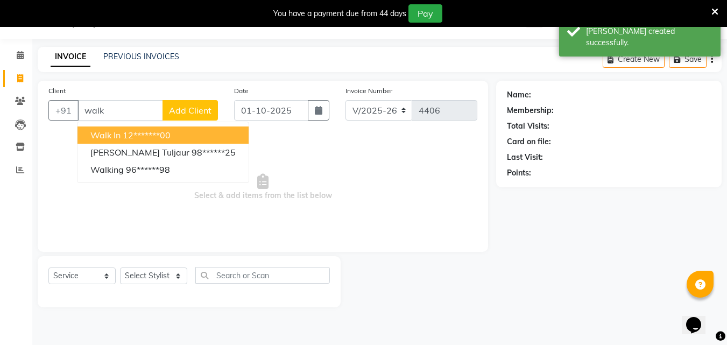
click at [113, 133] on span "Walk In" at bounding box center [105, 135] width 30 height 11
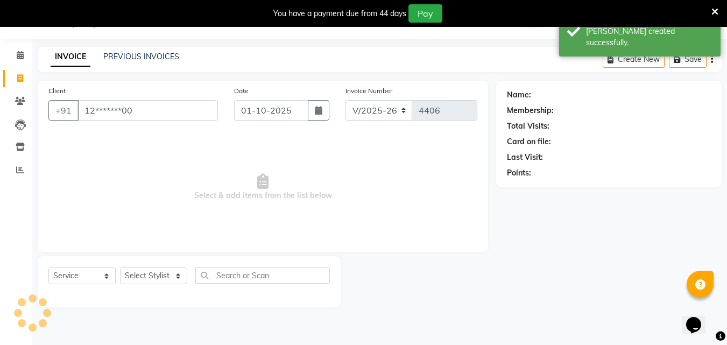
type input "12*******00"
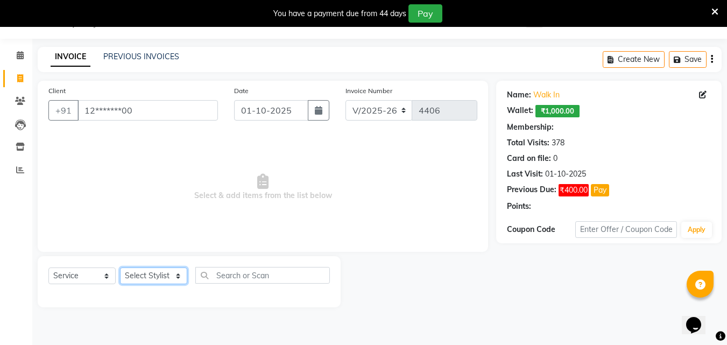
click at [131, 281] on select "Select Stylist Addiction Salon ANJALI BANSIKA [PERSON_NAME] [PERSON_NAME] [PERS…" at bounding box center [153, 275] width 67 height 17
select select "93081"
click at [120, 267] on select "Select Stylist Addiction Salon ANJALI BANSIKA [PERSON_NAME] [PERSON_NAME] [PERS…" at bounding box center [153, 275] width 67 height 17
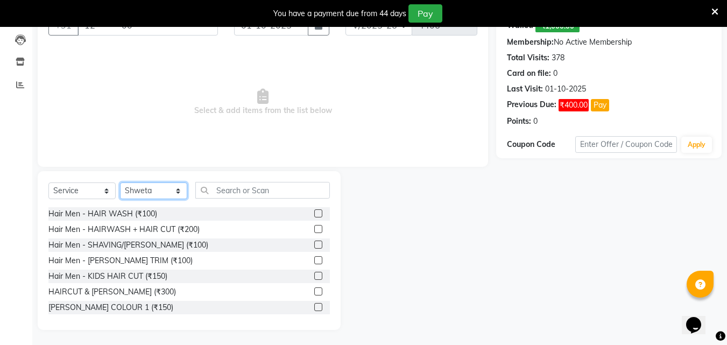
scroll to position [113, 0]
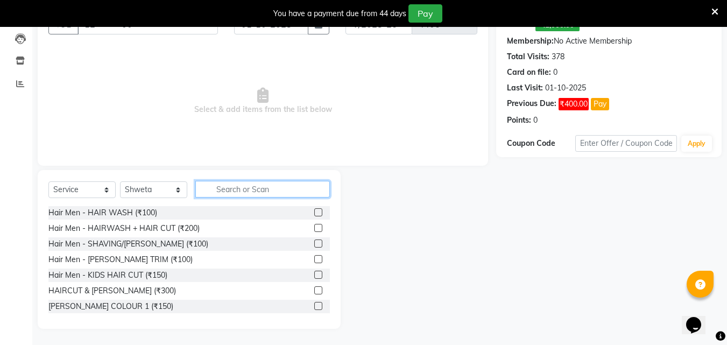
click at [238, 194] on input "text" at bounding box center [262, 189] width 134 height 17
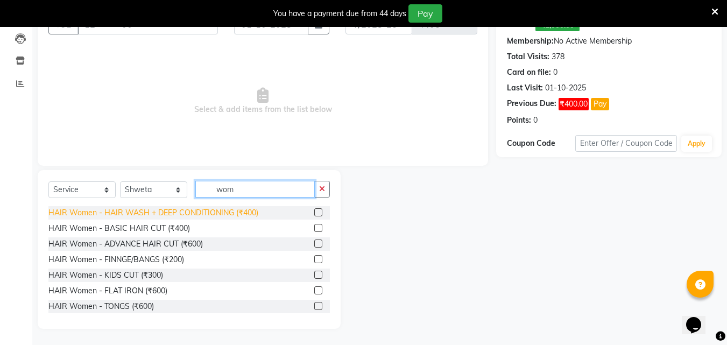
type input "wom"
click at [230, 215] on div "HAIR Women - HAIR WASH + DEEP CONDITIONING (₹400)" at bounding box center [153, 212] width 210 height 11
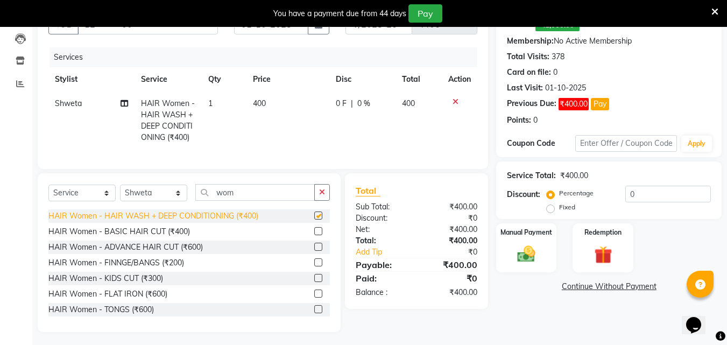
checkbox input "false"
click at [258, 107] on span "400" at bounding box center [259, 103] width 13 height 10
select select "93081"
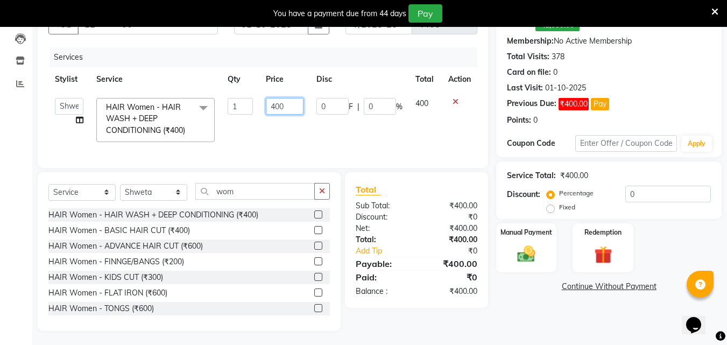
click at [289, 107] on input "400" at bounding box center [284, 106] width 37 height 17
type input "4"
type input "300"
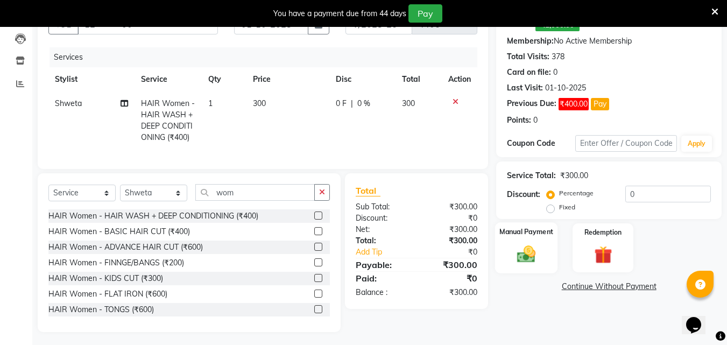
click at [539, 252] on img at bounding box center [526, 254] width 30 height 22
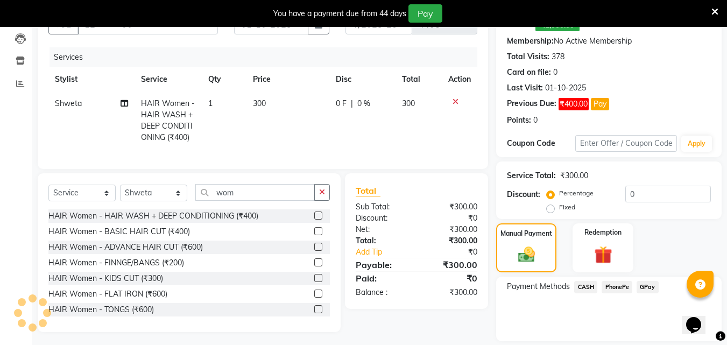
click at [580, 282] on span "CASH" at bounding box center [585, 287] width 23 height 12
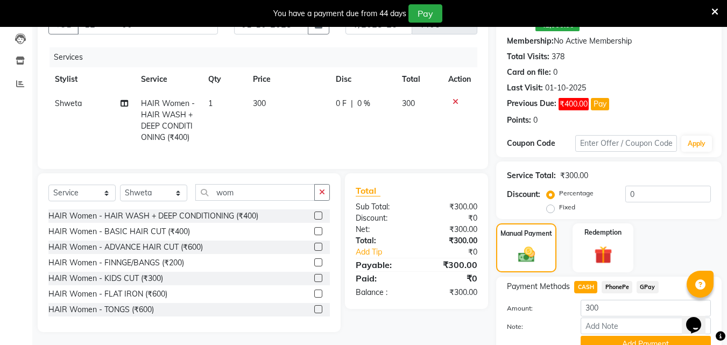
scroll to position [163, 0]
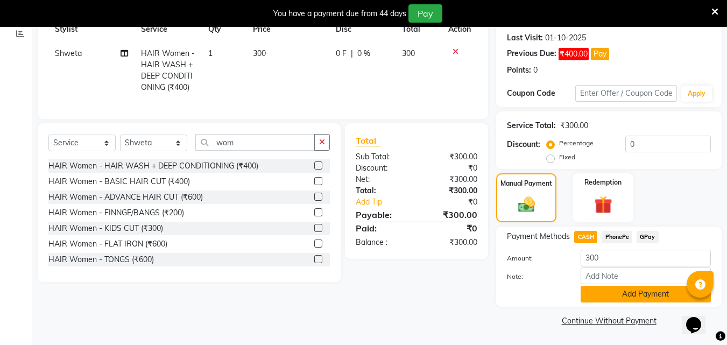
click at [592, 292] on button "Add Payment" at bounding box center [645, 294] width 130 height 17
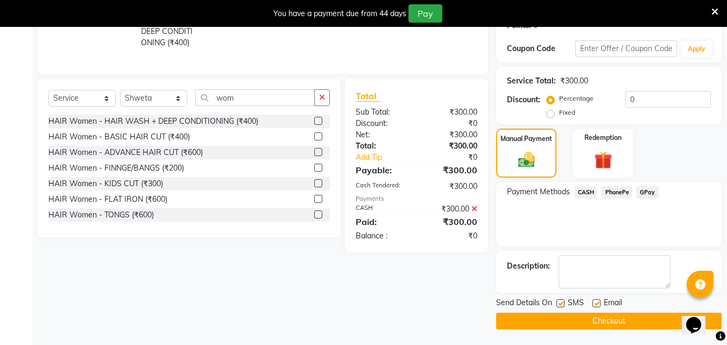
scroll to position [208, 0]
click at [577, 321] on button "Checkout" at bounding box center [608, 320] width 225 height 17
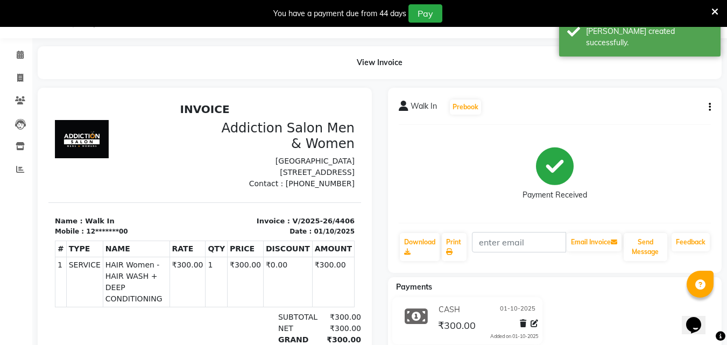
scroll to position [13, 0]
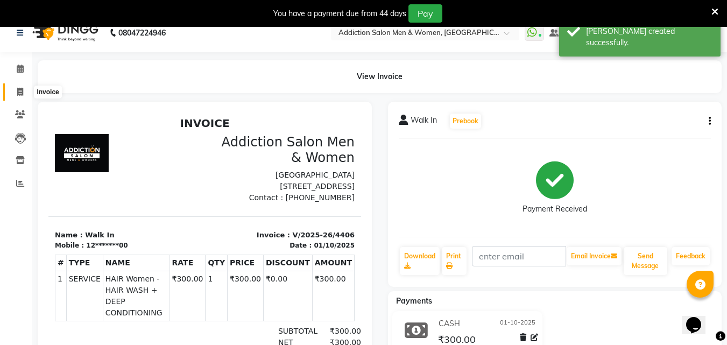
click at [17, 95] on icon at bounding box center [20, 92] width 6 height 8
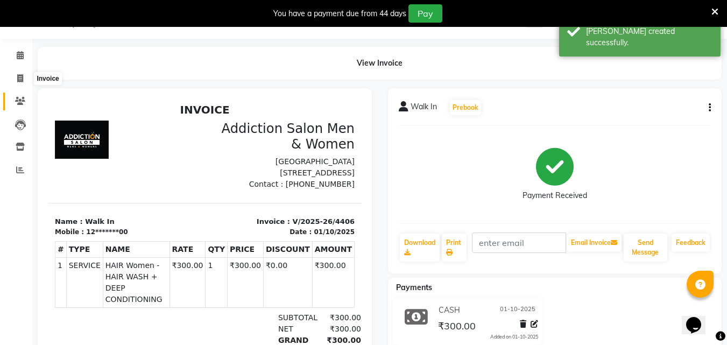
select select "service"
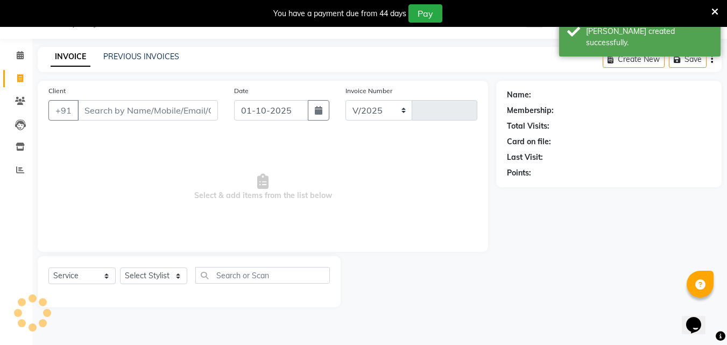
select select "6595"
type input "4407"
click at [146, 58] on link "PREVIOUS INVOICES" at bounding box center [141, 57] width 76 height 10
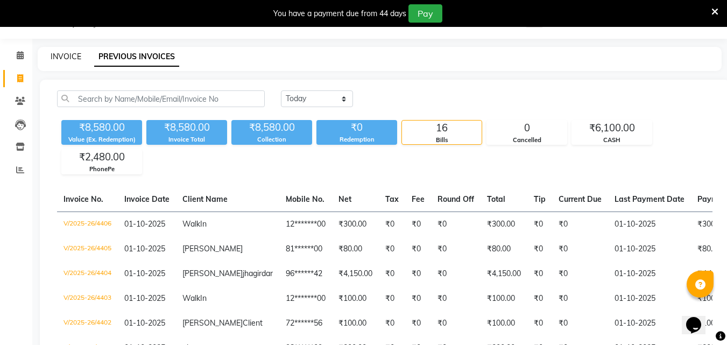
click at [65, 52] on link "INVOICE" at bounding box center [66, 57] width 31 height 10
select select "service"
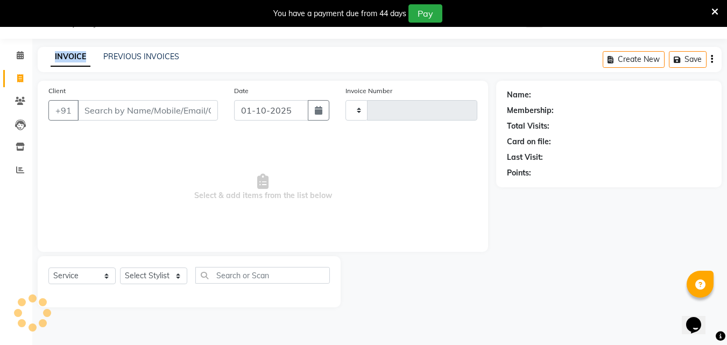
type input "4407"
select select "6595"
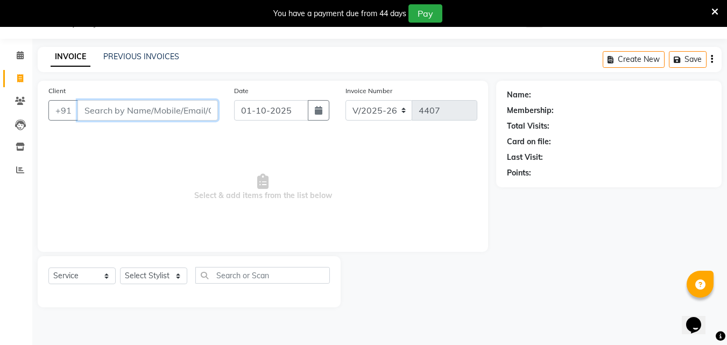
click at [123, 107] on input "Client" at bounding box center [147, 110] width 140 height 20
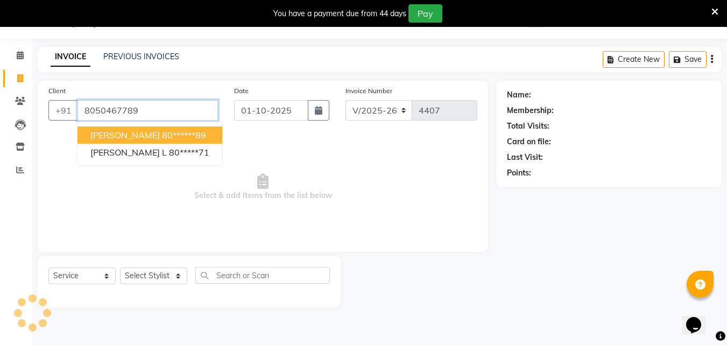
type input "8050467789"
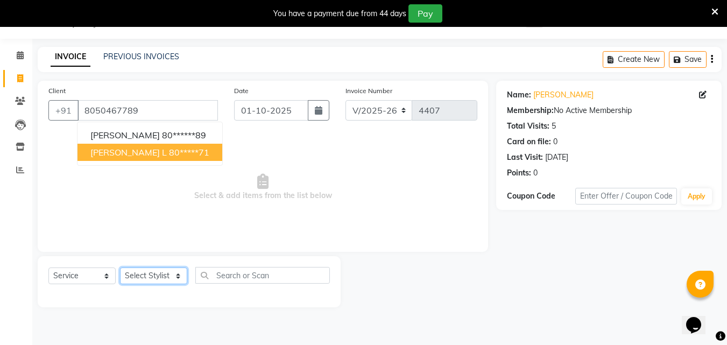
click at [150, 272] on select "Select Stylist Addiction Salon ANJALI BANSIKA [PERSON_NAME] [PERSON_NAME] [PERS…" at bounding box center [153, 275] width 67 height 17
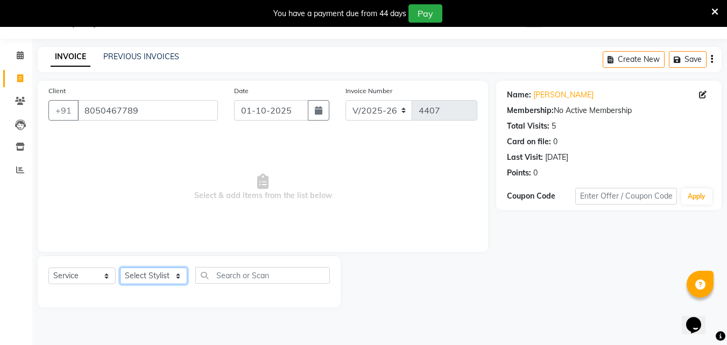
select select "86847"
click at [120, 267] on select "Select Stylist Addiction Salon ANJALI BANSIKA [PERSON_NAME] [PERSON_NAME] [PERS…" at bounding box center [153, 275] width 67 height 17
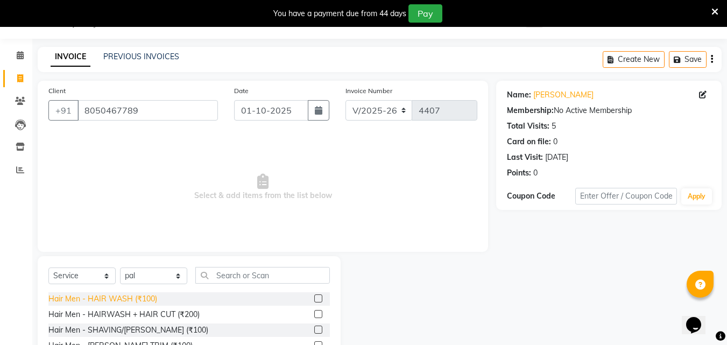
click at [141, 299] on div "Hair Men - HAIR WASH (₹100)" at bounding box center [102, 298] width 109 height 11
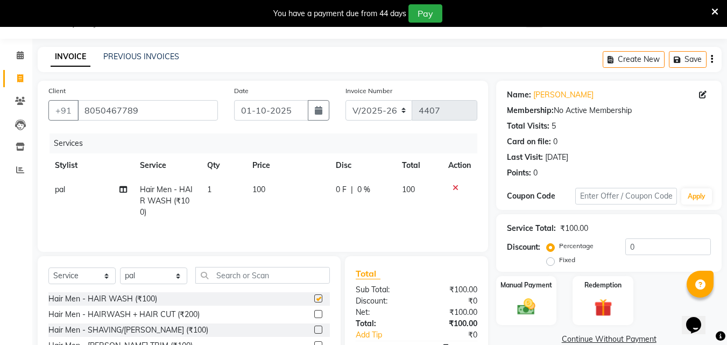
checkbox input "false"
click at [535, 315] on img at bounding box center [526, 307] width 30 height 22
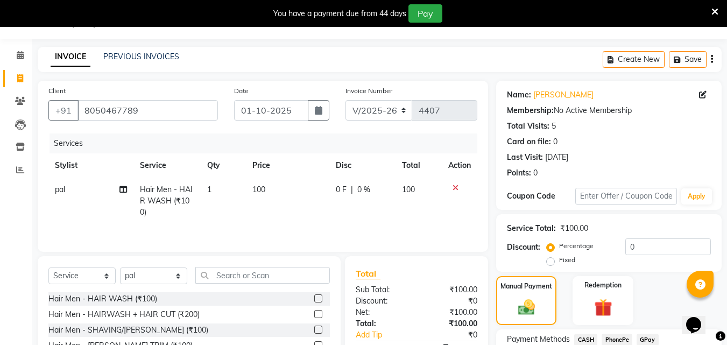
click at [607, 336] on span "PhonePe" at bounding box center [616, 340] width 31 height 12
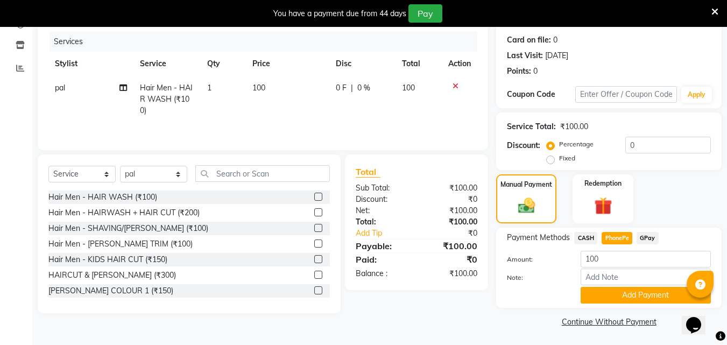
scroll to position [130, 0]
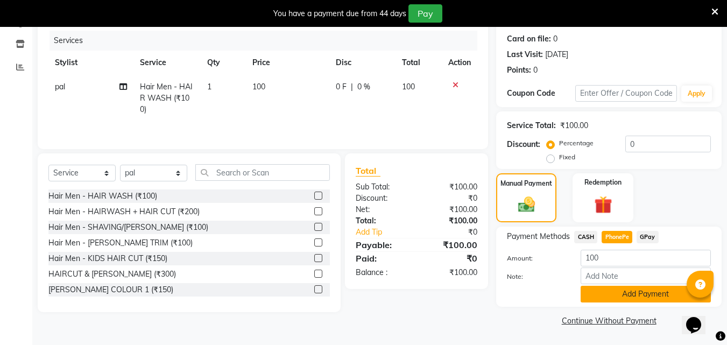
click at [633, 291] on button "Add Payment" at bounding box center [645, 294] width 130 height 17
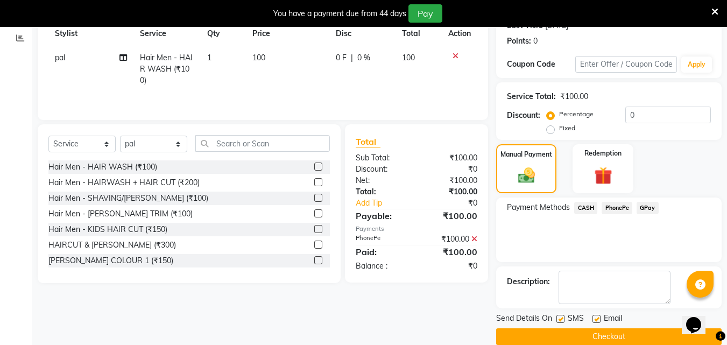
scroll to position [175, 0]
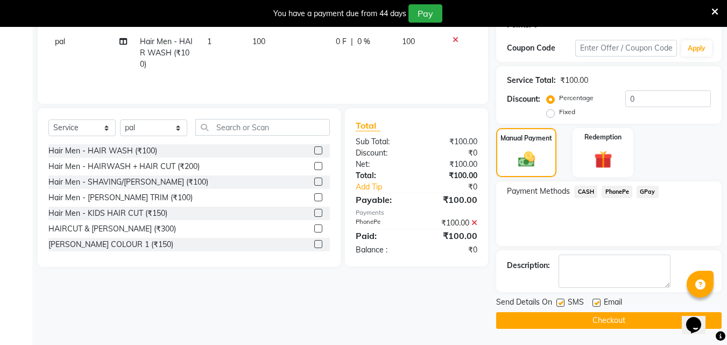
click at [621, 324] on button "Checkout" at bounding box center [608, 320] width 225 height 17
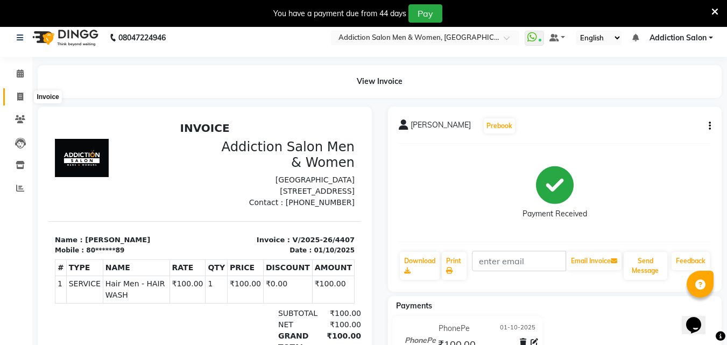
click at [18, 98] on icon at bounding box center [20, 97] width 6 height 8
select select "service"
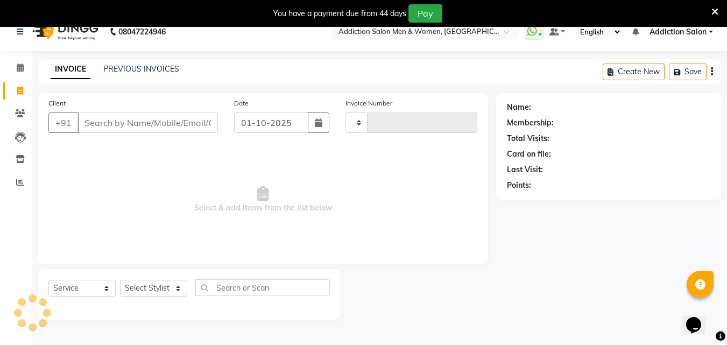
type input "4408"
select select "6595"
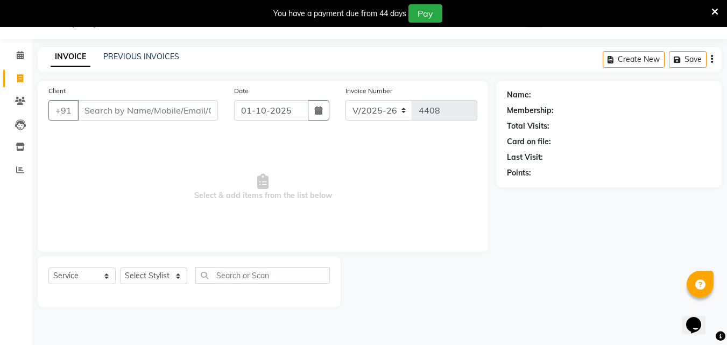
click at [174, 51] on div "INVOICE PREVIOUS INVOICES Create New Save" at bounding box center [380, 59] width 684 height 25
click at [167, 65] on div "INVOICE PREVIOUS INVOICES Create New Save" at bounding box center [380, 59] width 684 height 25
click at [167, 60] on link "PREVIOUS INVOICES" at bounding box center [141, 57] width 76 height 10
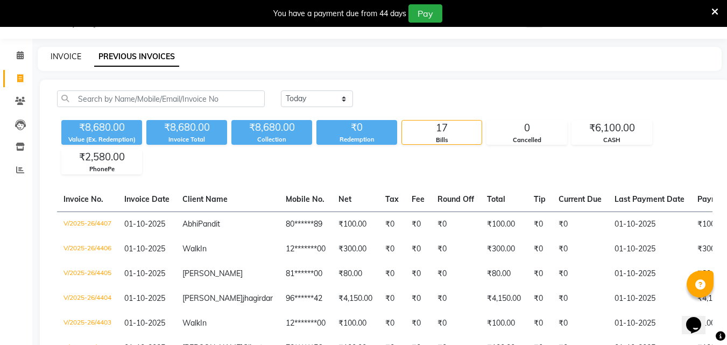
click at [51, 53] on link "INVOICE" at bounding box center [66, 57] width 31 height 10
select select "service"
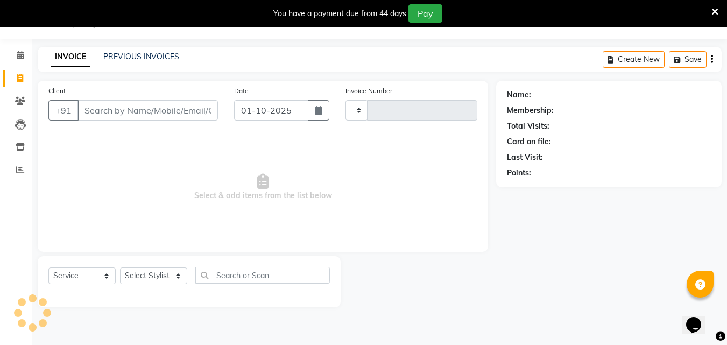
type input "4408"
select select "6595"
